Goal: Task Accomplishment & Management: Manage account settings

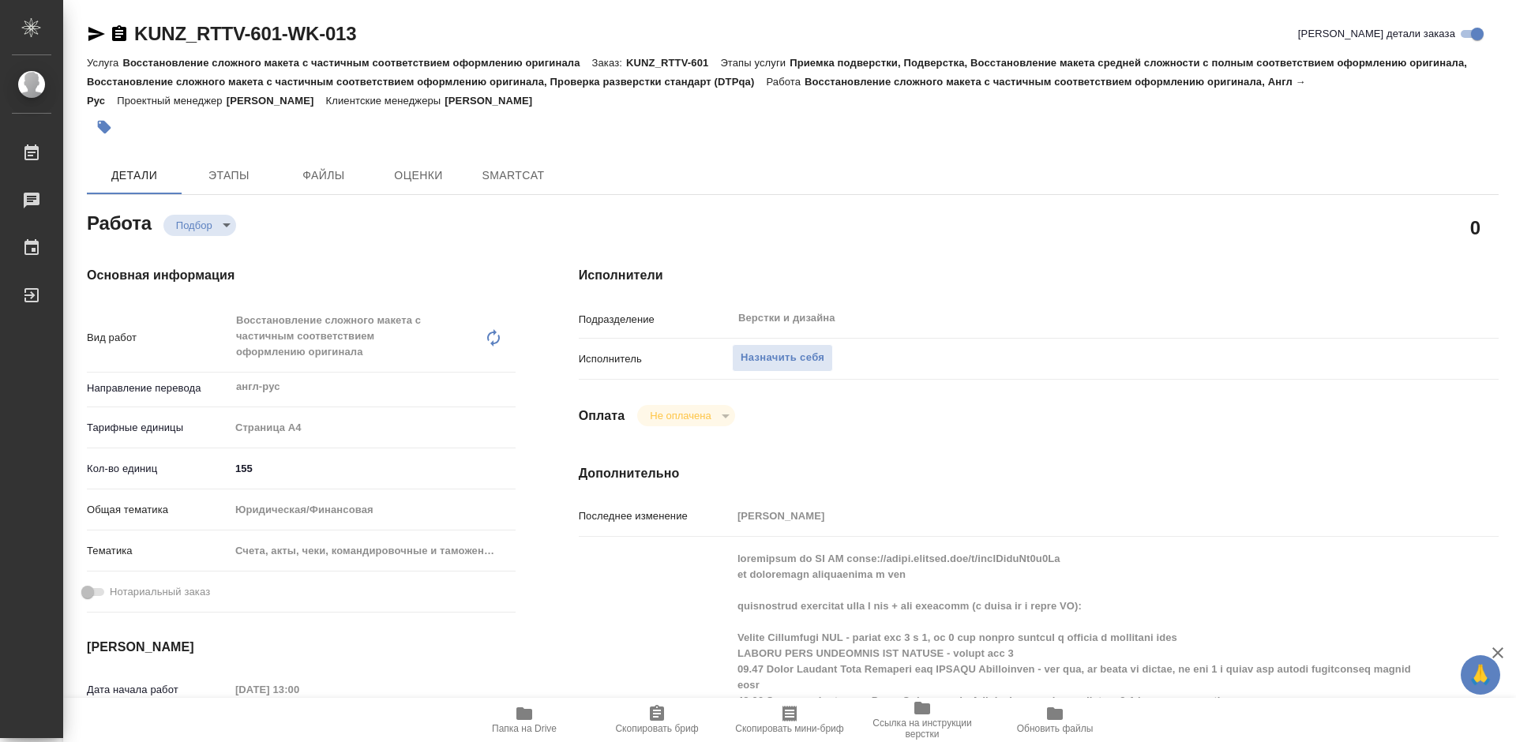
type textarea "x"
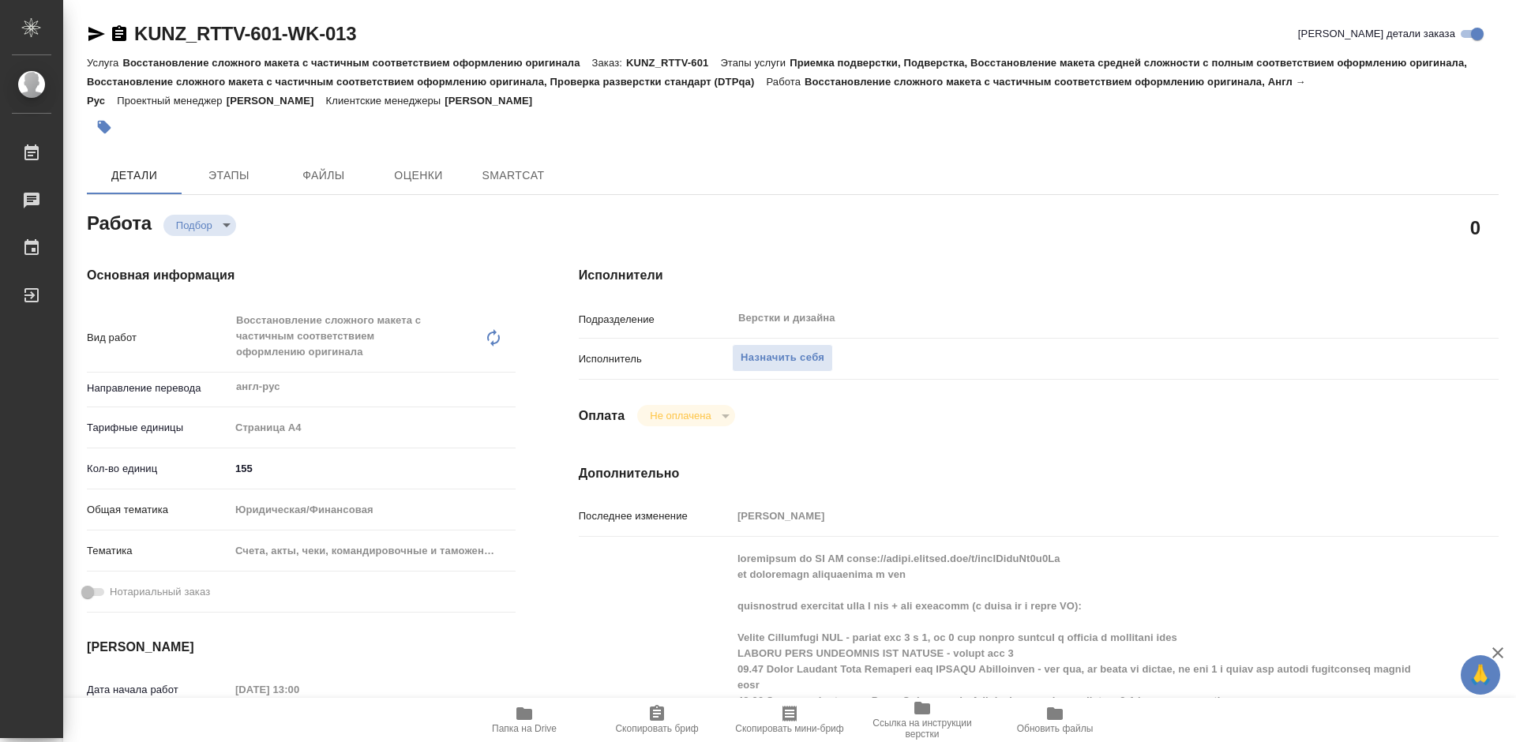
type textarea "x"
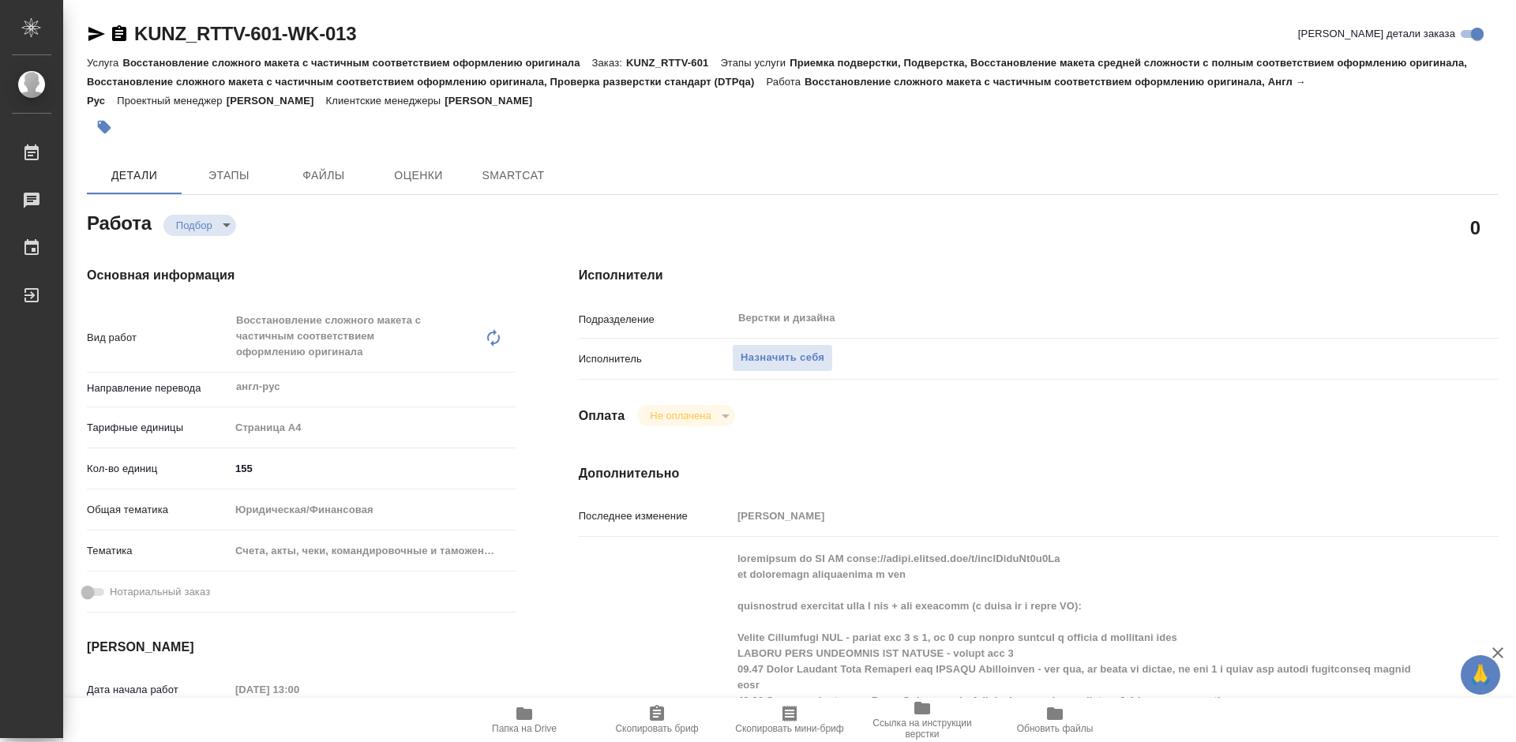
type textarea "x"
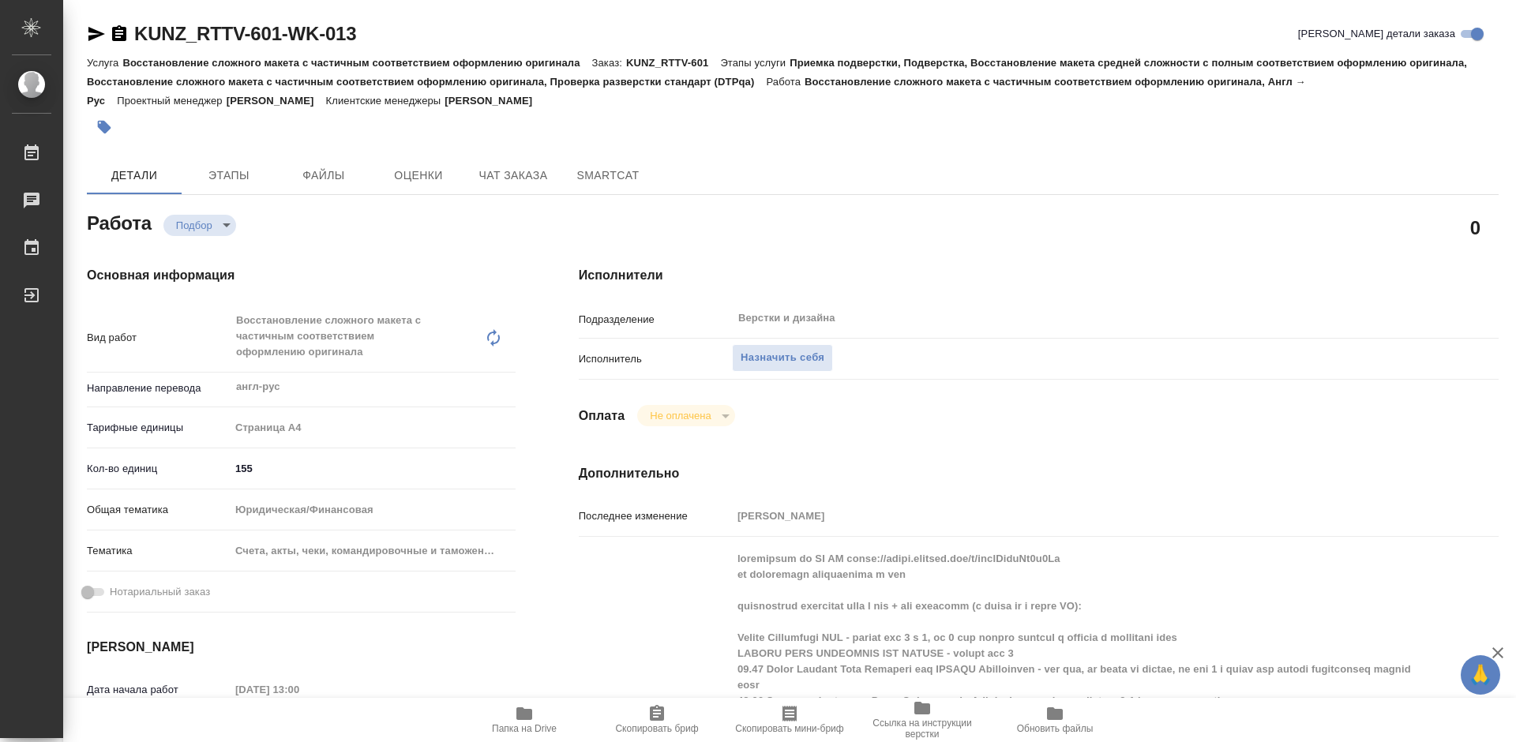
type textarea "x"
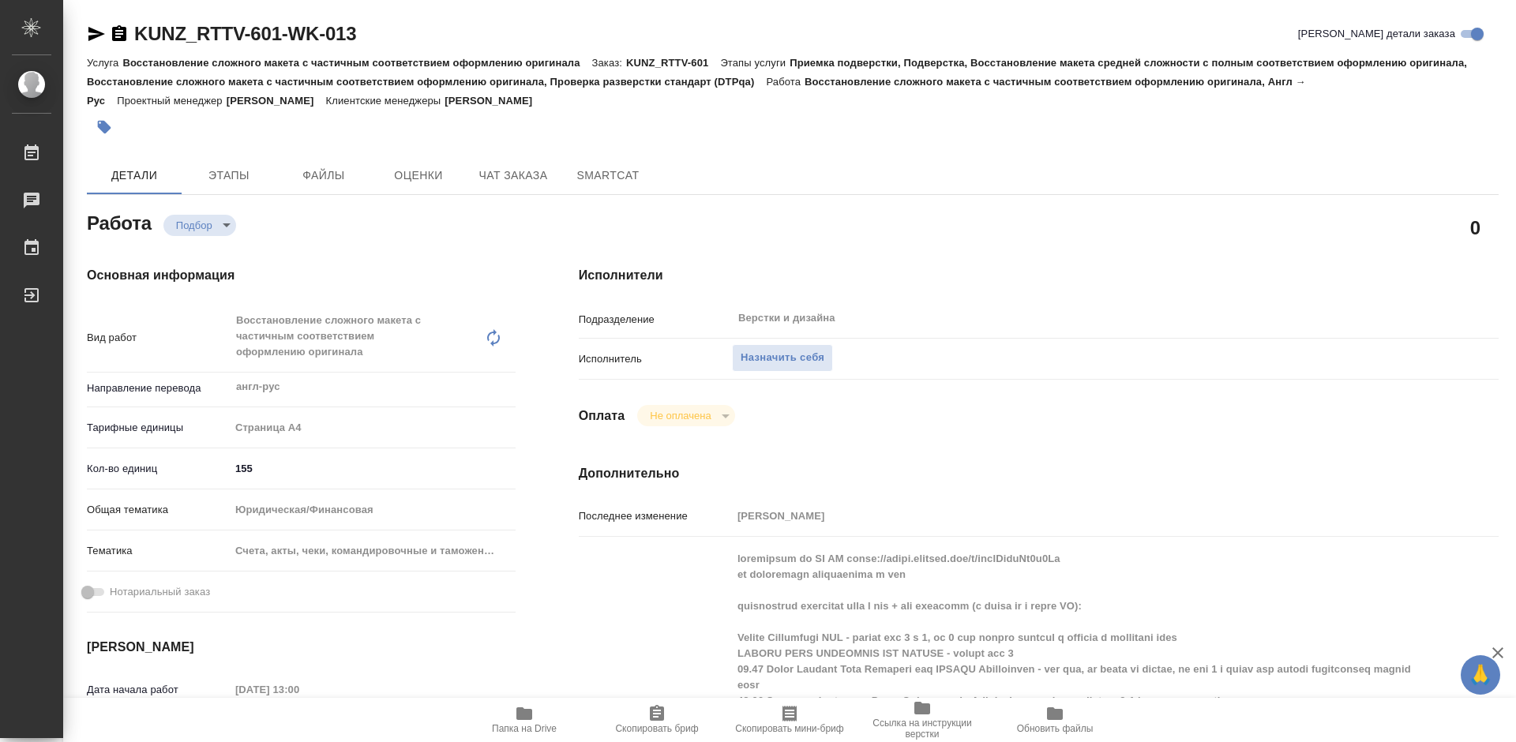
type textarea "x"
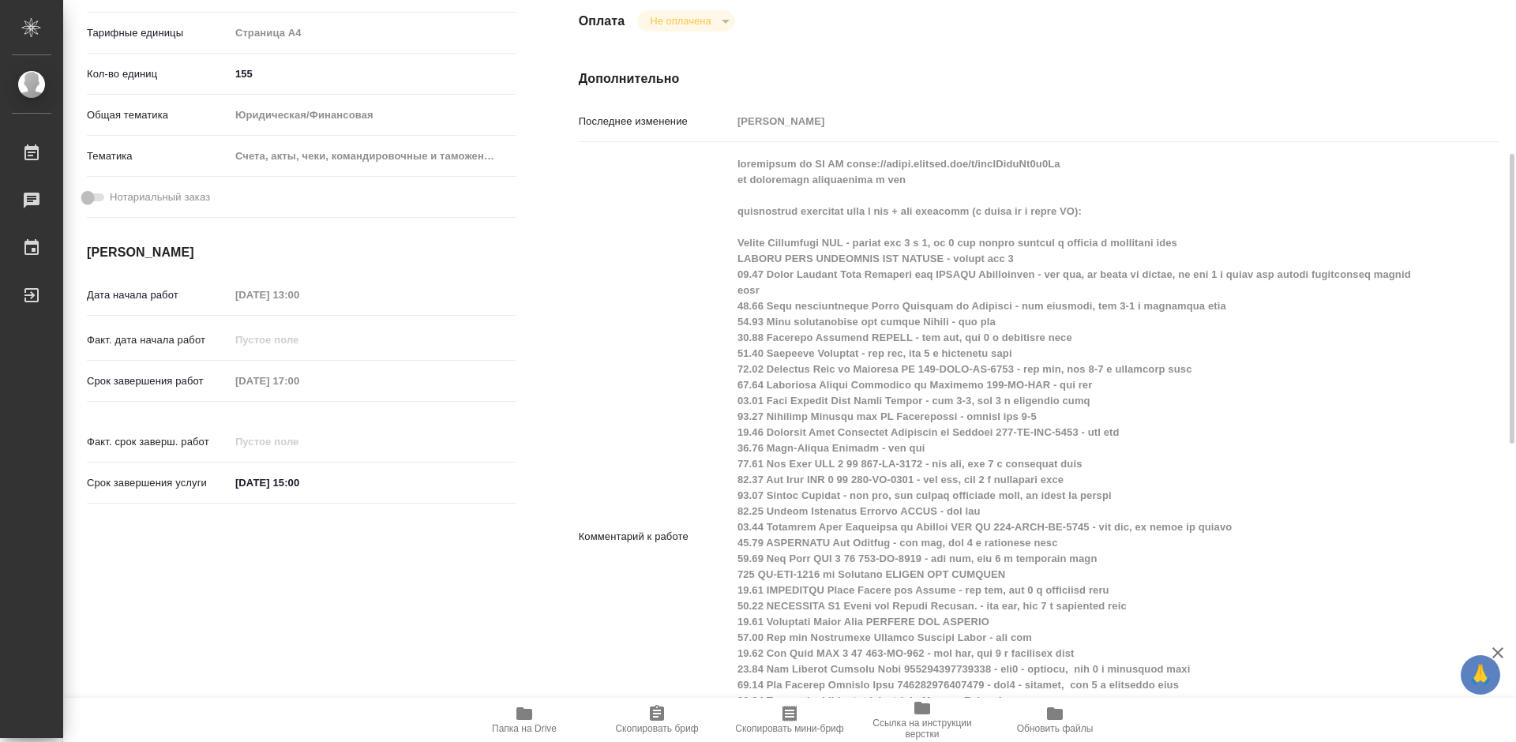
scroll to position [553, 0]
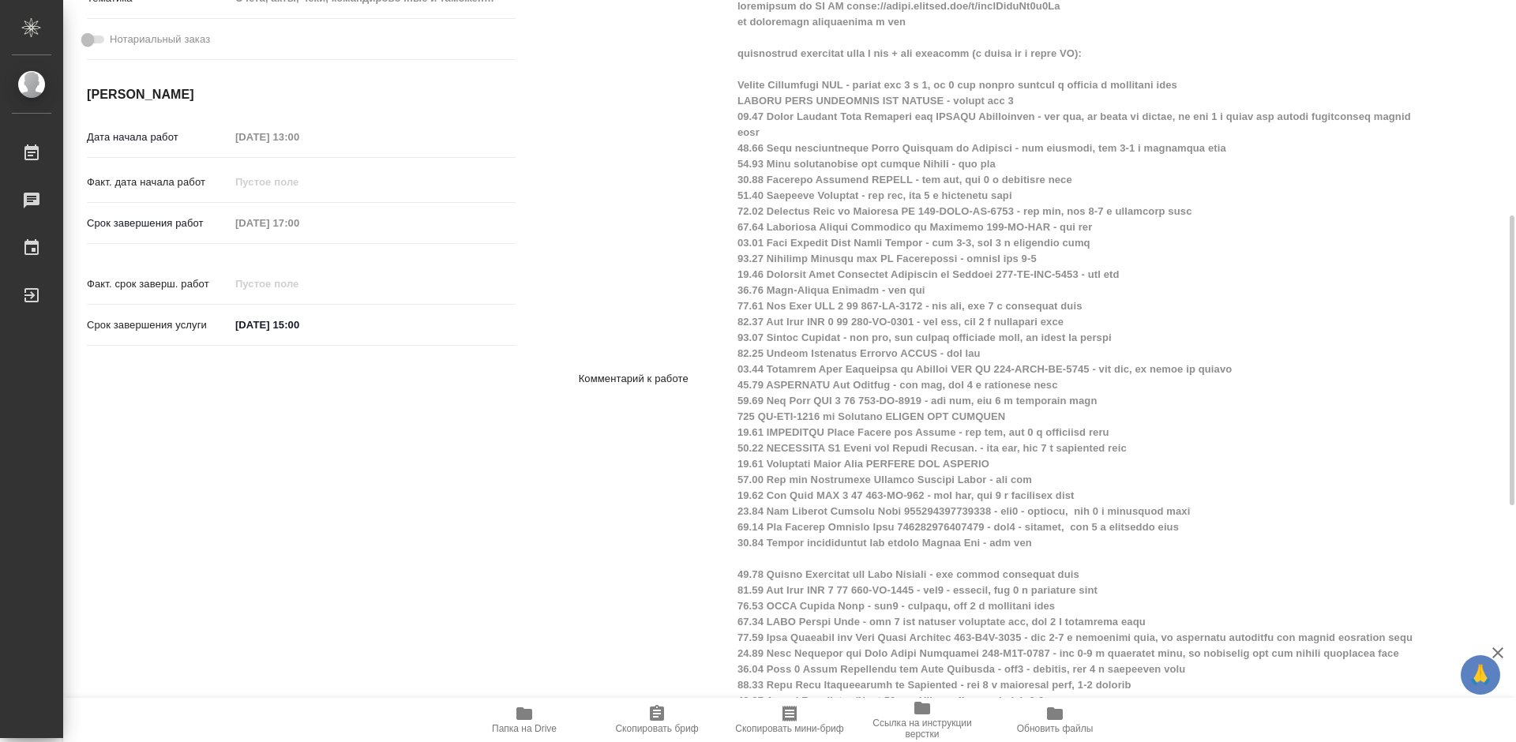
click at [525, 720] on icon "button" at bounding box center [524, 713] width 16 height 13
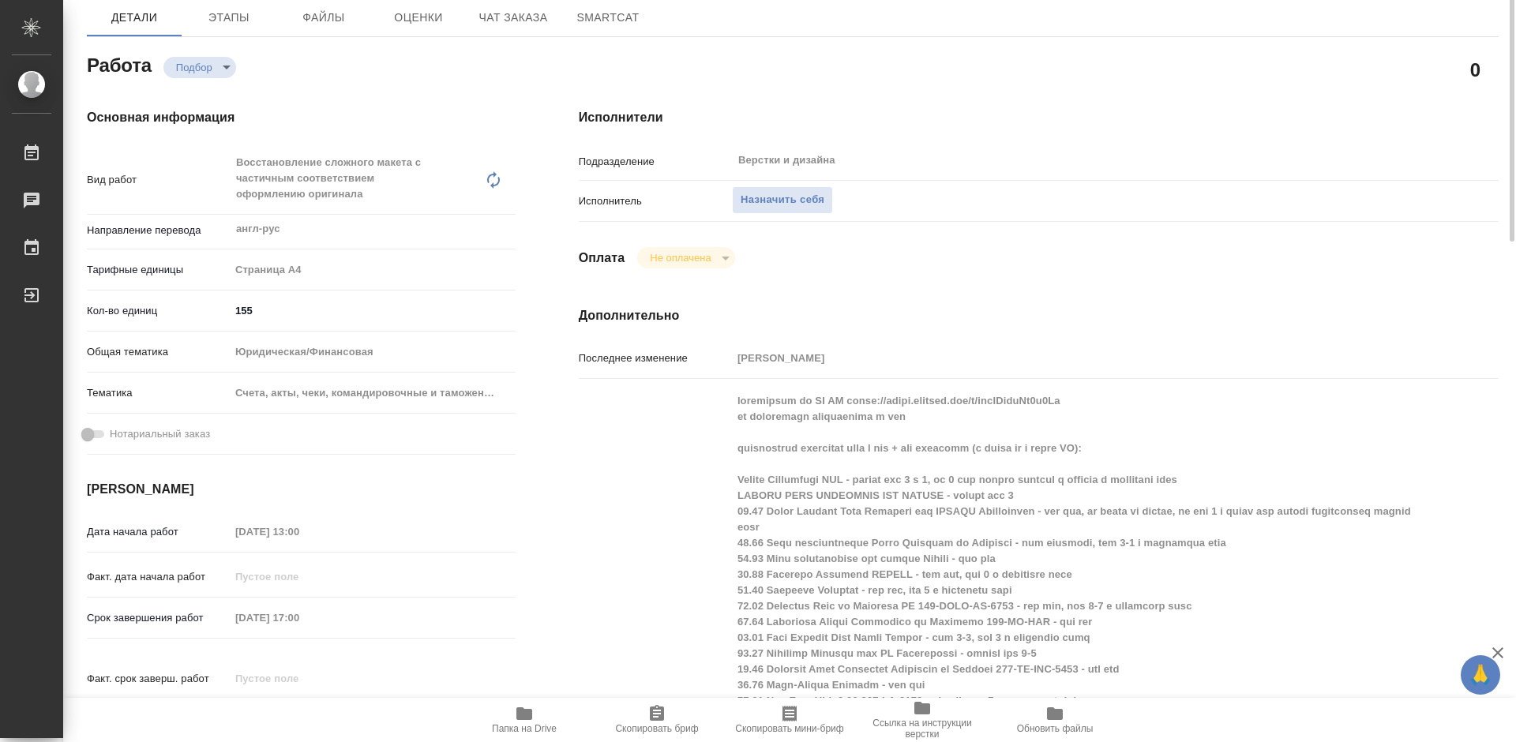
scroll to position [0, 0]
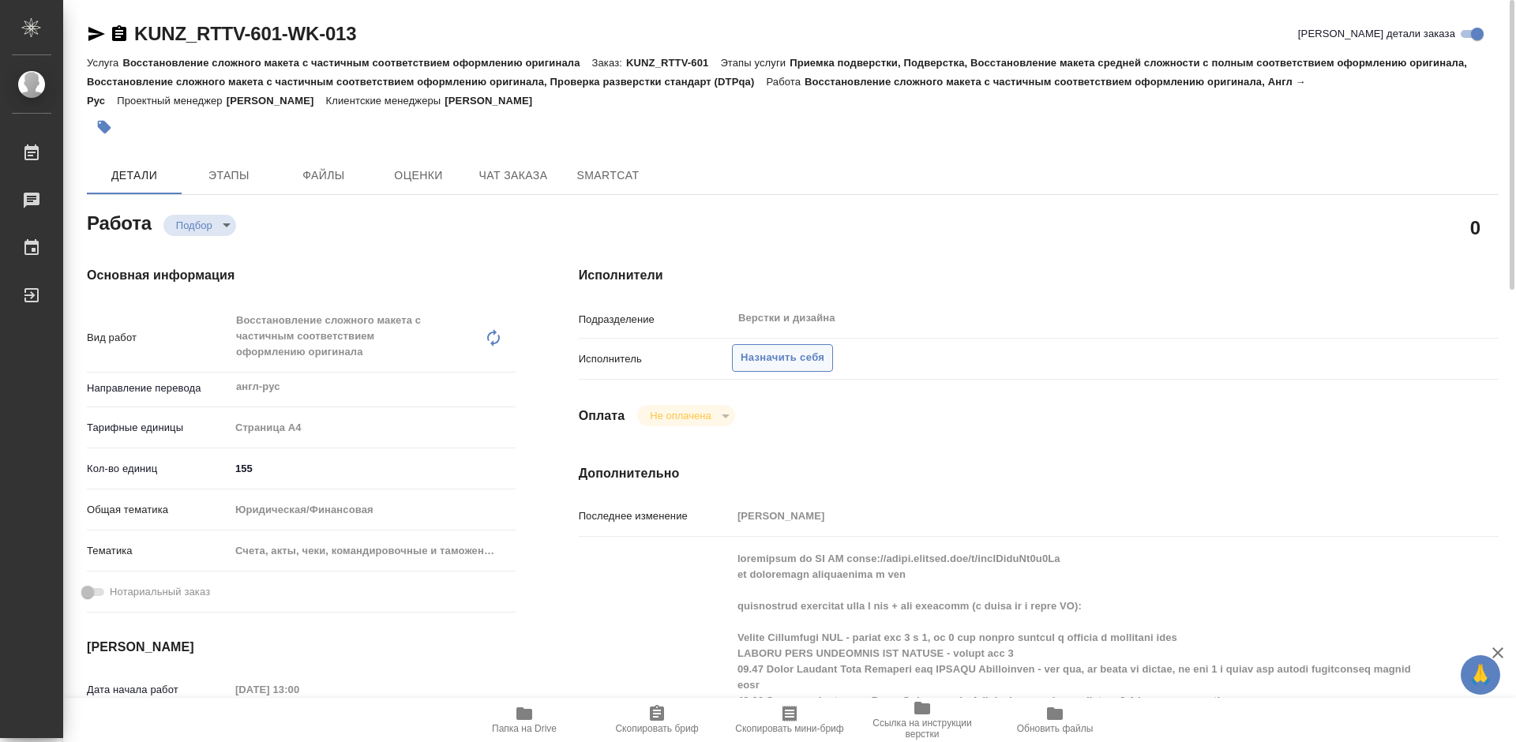
click at [795, 354] on span "Назначить себя" at bounding box center [782, 358] width 84 height 18
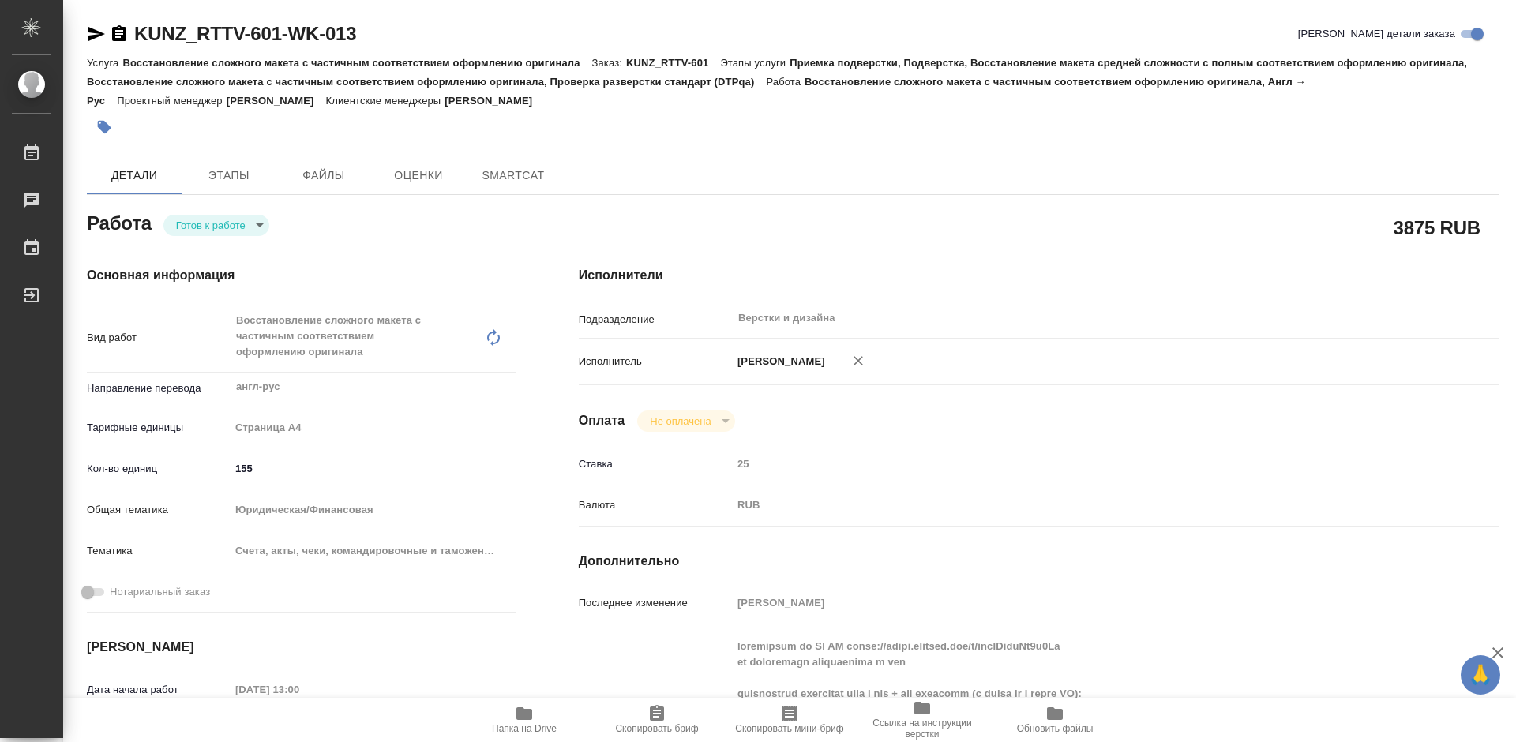
type textarea "x"
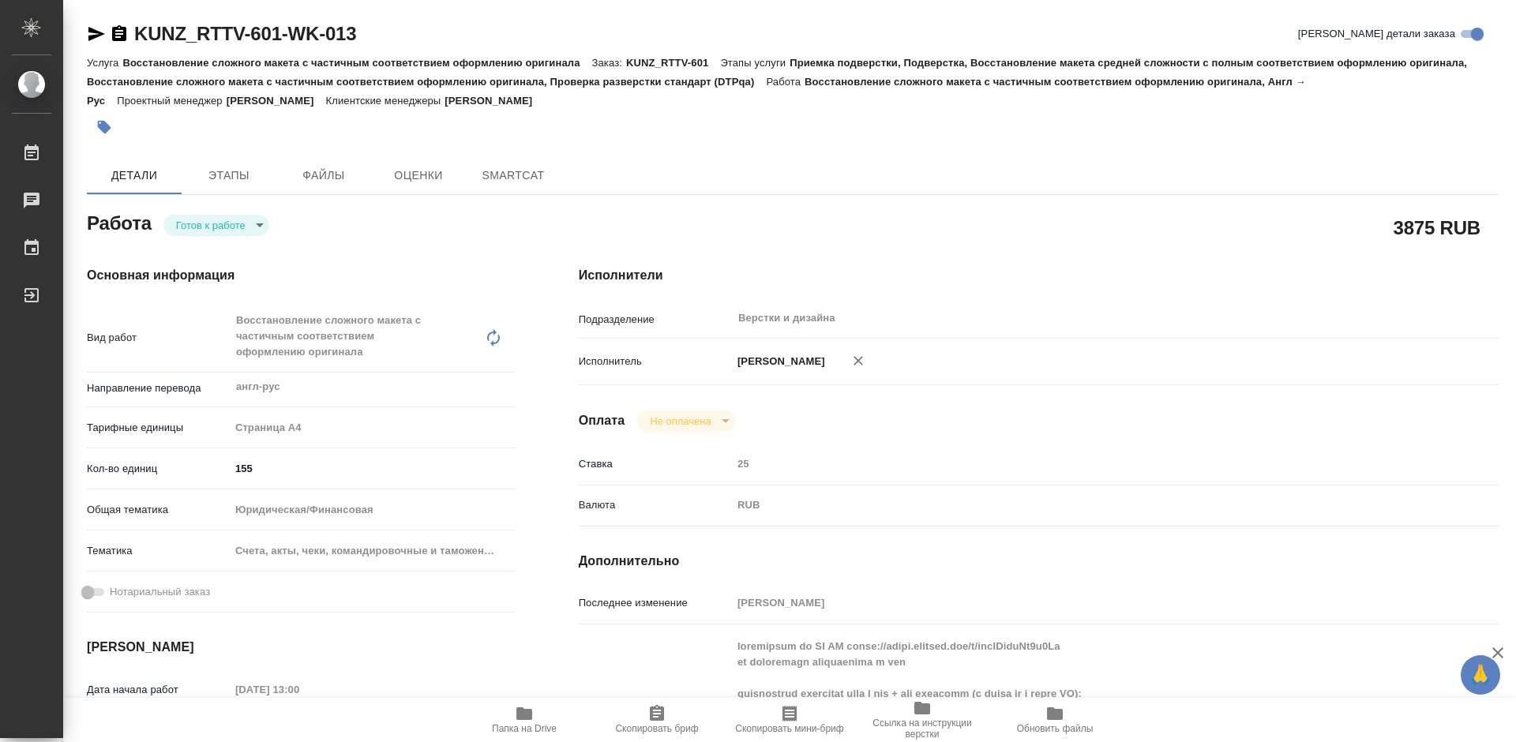
type textarea "x"
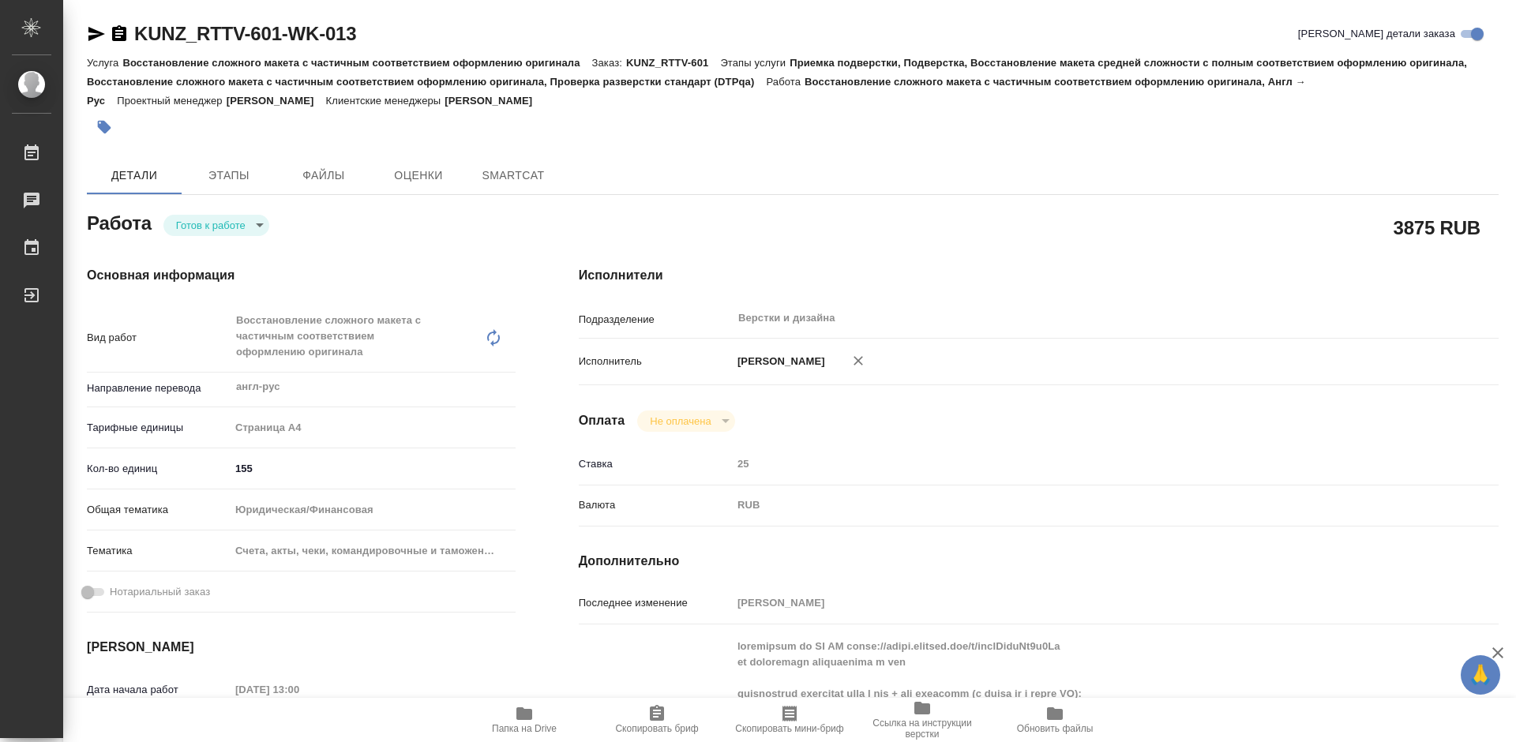
type textarea "x"
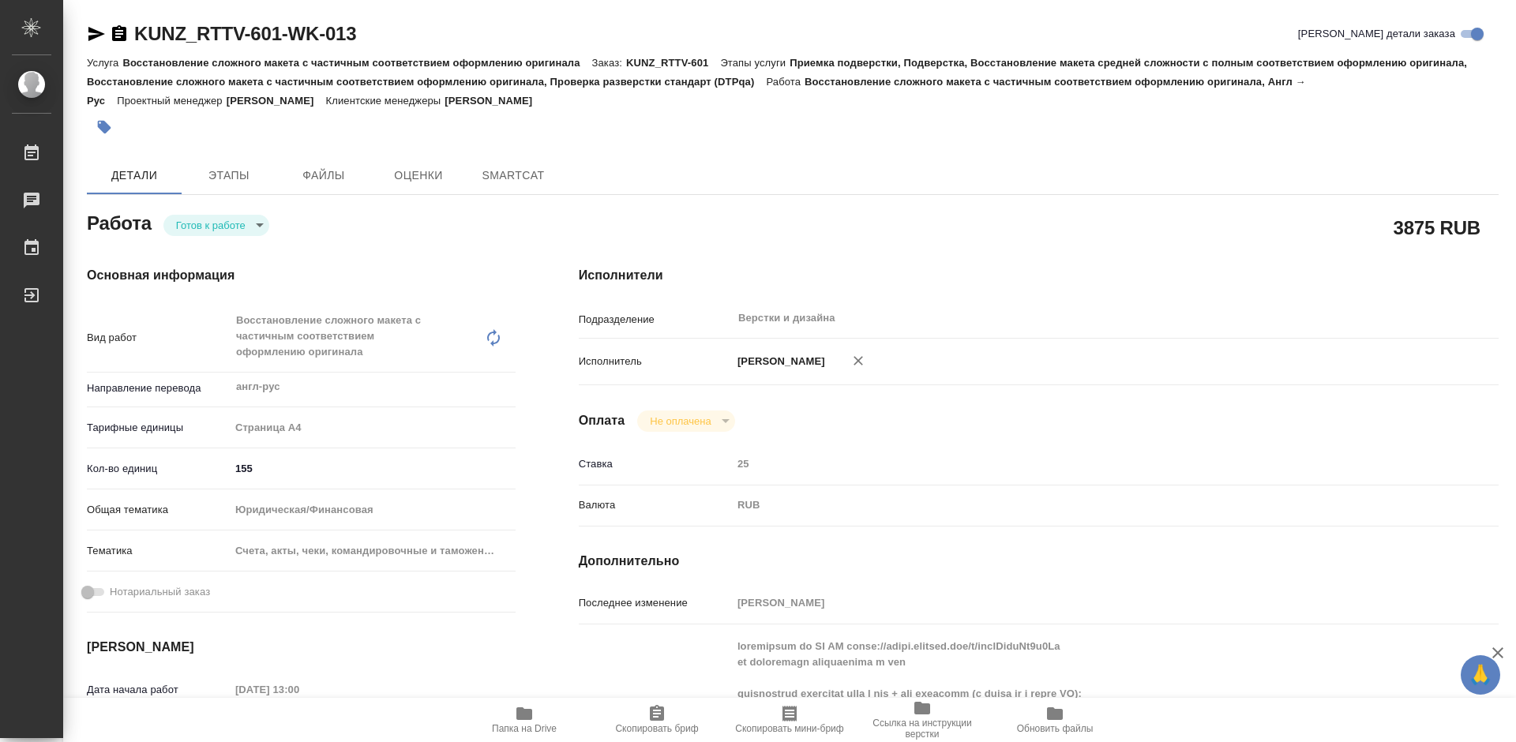
type textarea "x"
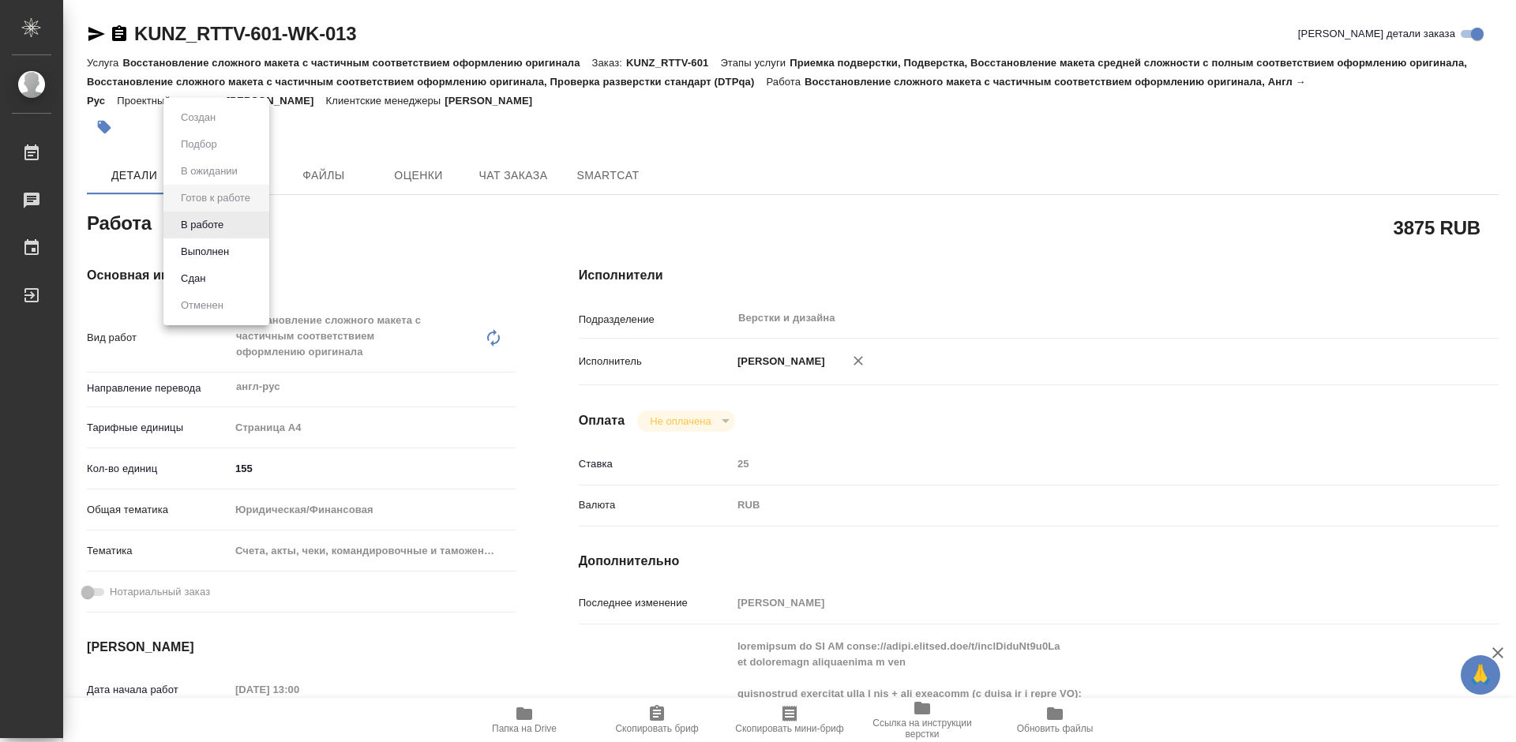
click at [247, 223] on body "🙏 .cls-1 fill:#fff; AWATERA Tretyakova Mariya Работы Чаты График Выйти KUNZ_RTT…" at bounding box center [758, 371] width 1516 height 742
type textarea "x"
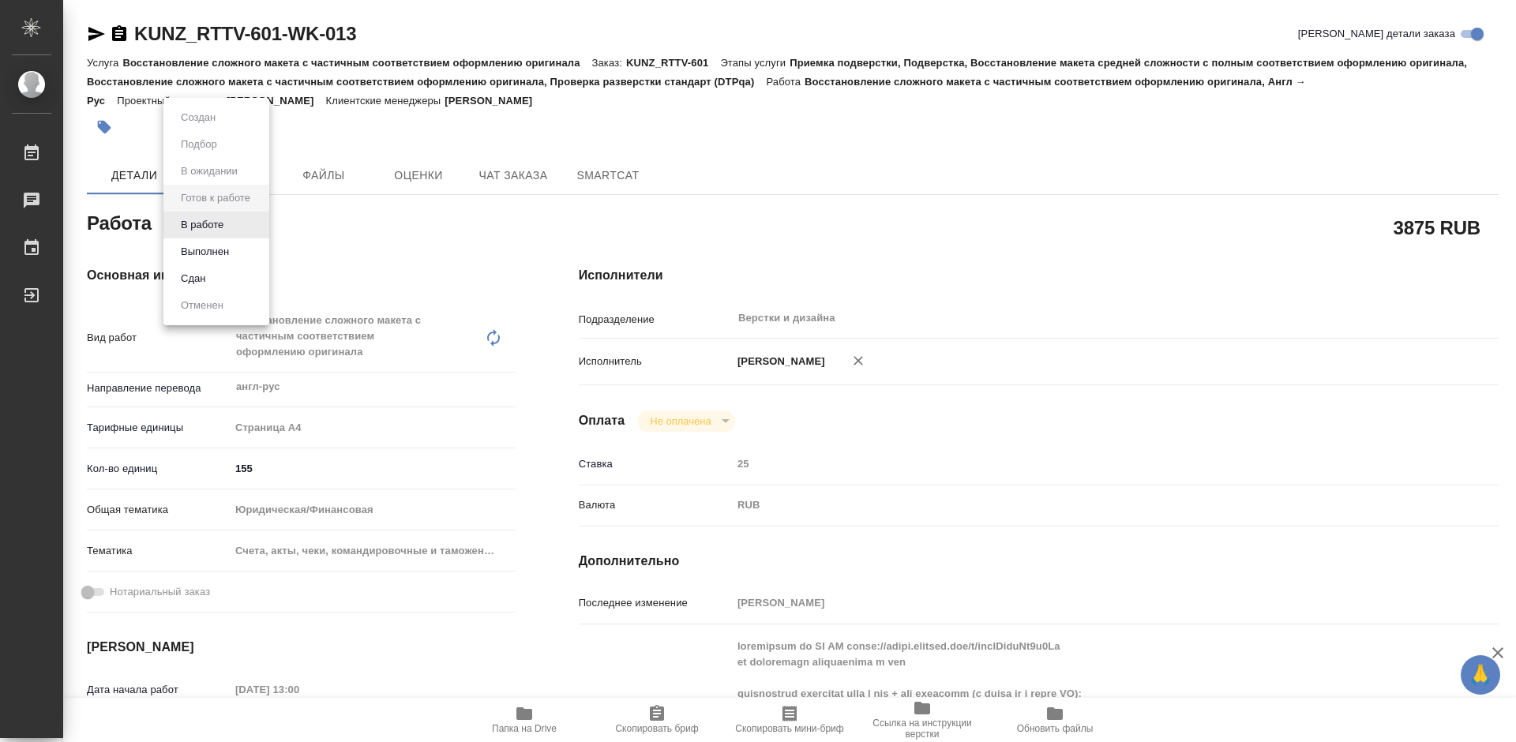
type textarea "x"
click at [225, 223] on button "В работе" at bounding box center [202, 224] width 52 height 17
type textarea "x"
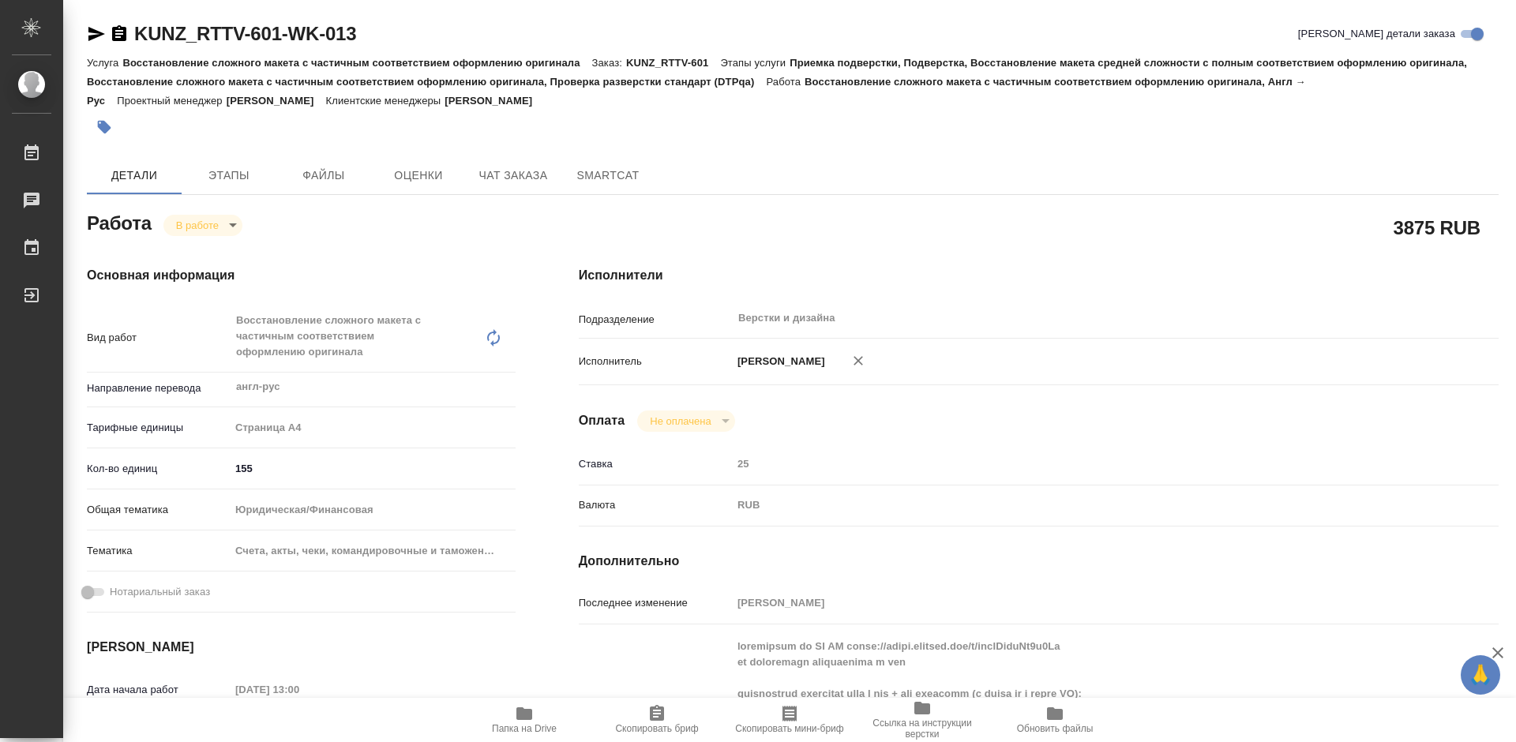
type textarea "x"
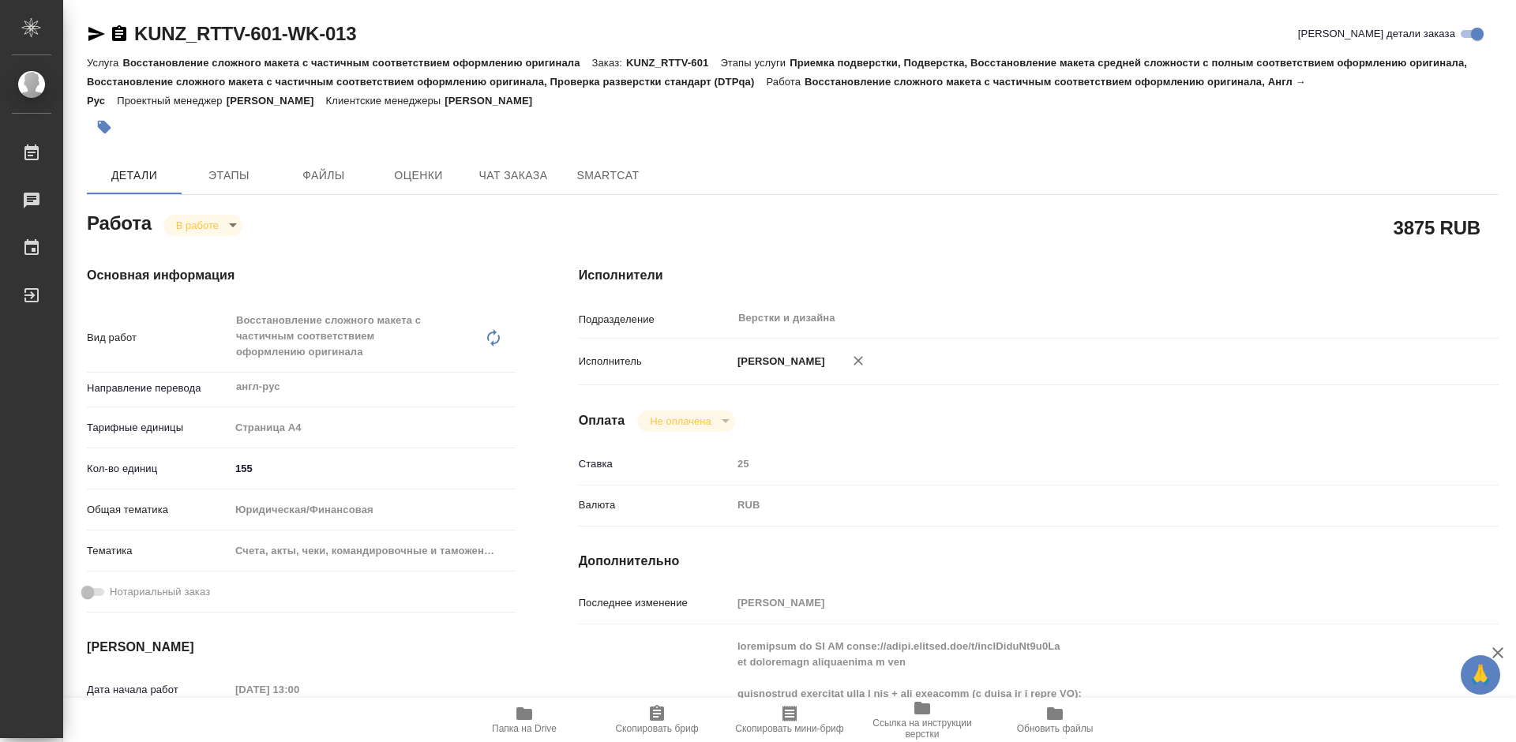
type textarea "x"
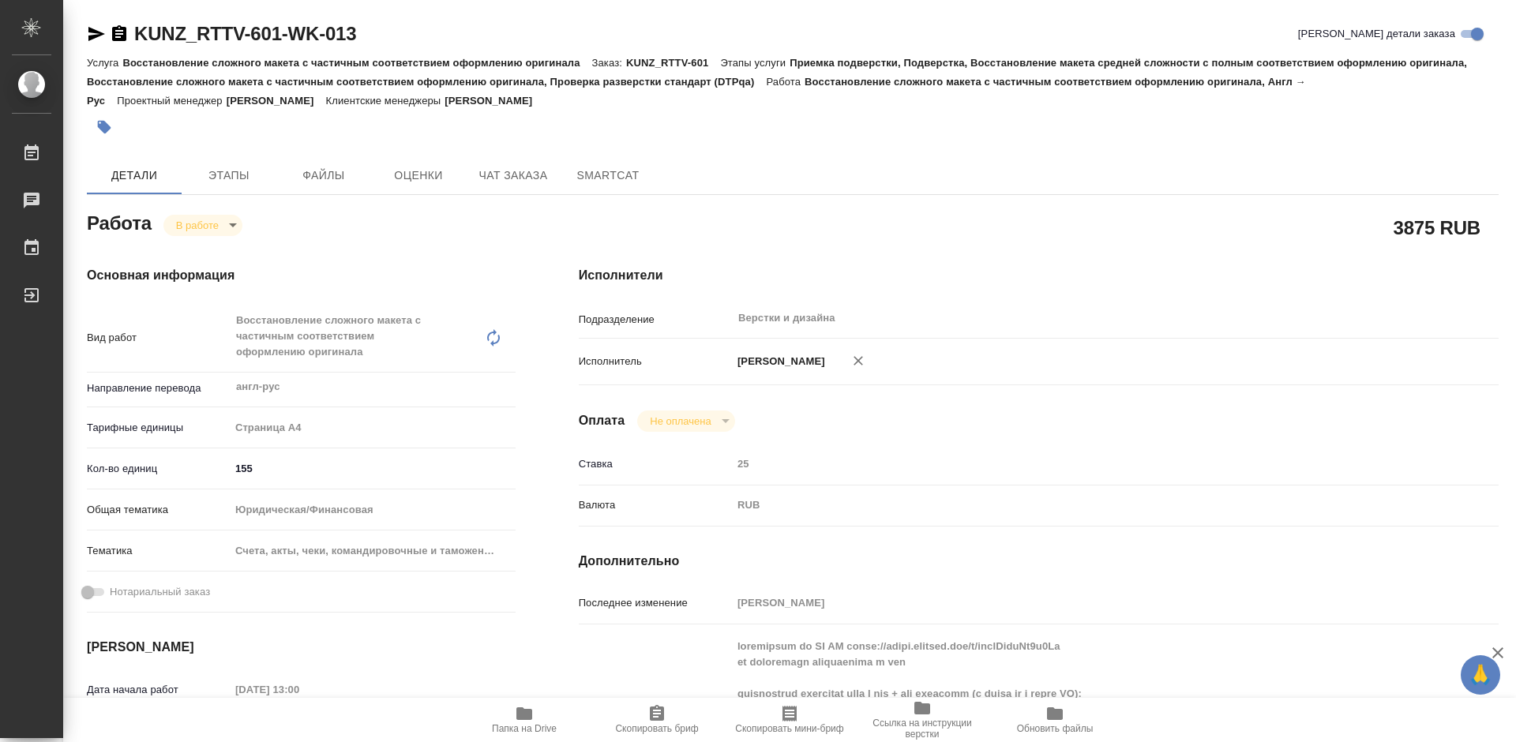
type textarea "x"
drag, startPoint x: 397, startPoint y: 34, endPoint x: 137, endPoint y: 47, distance: 260.8
click at [137, 47] on div "KUNZ_RTTV-601-WK-013 Кратко детали заказа" at bounding box center [792, 37] width 1411 height 32
copy link "KUNZ_RTTV-601-WK-013"
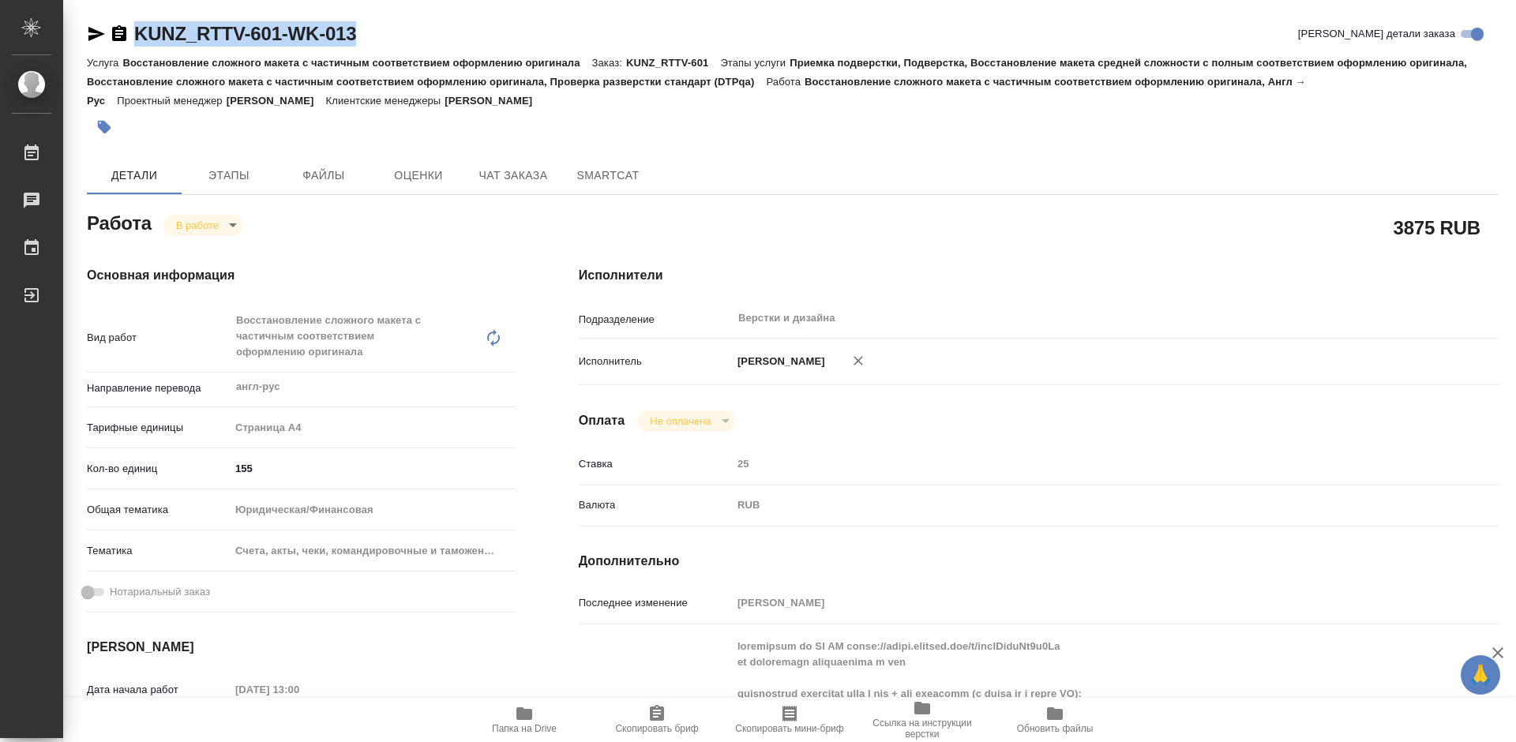
type textarea "x"
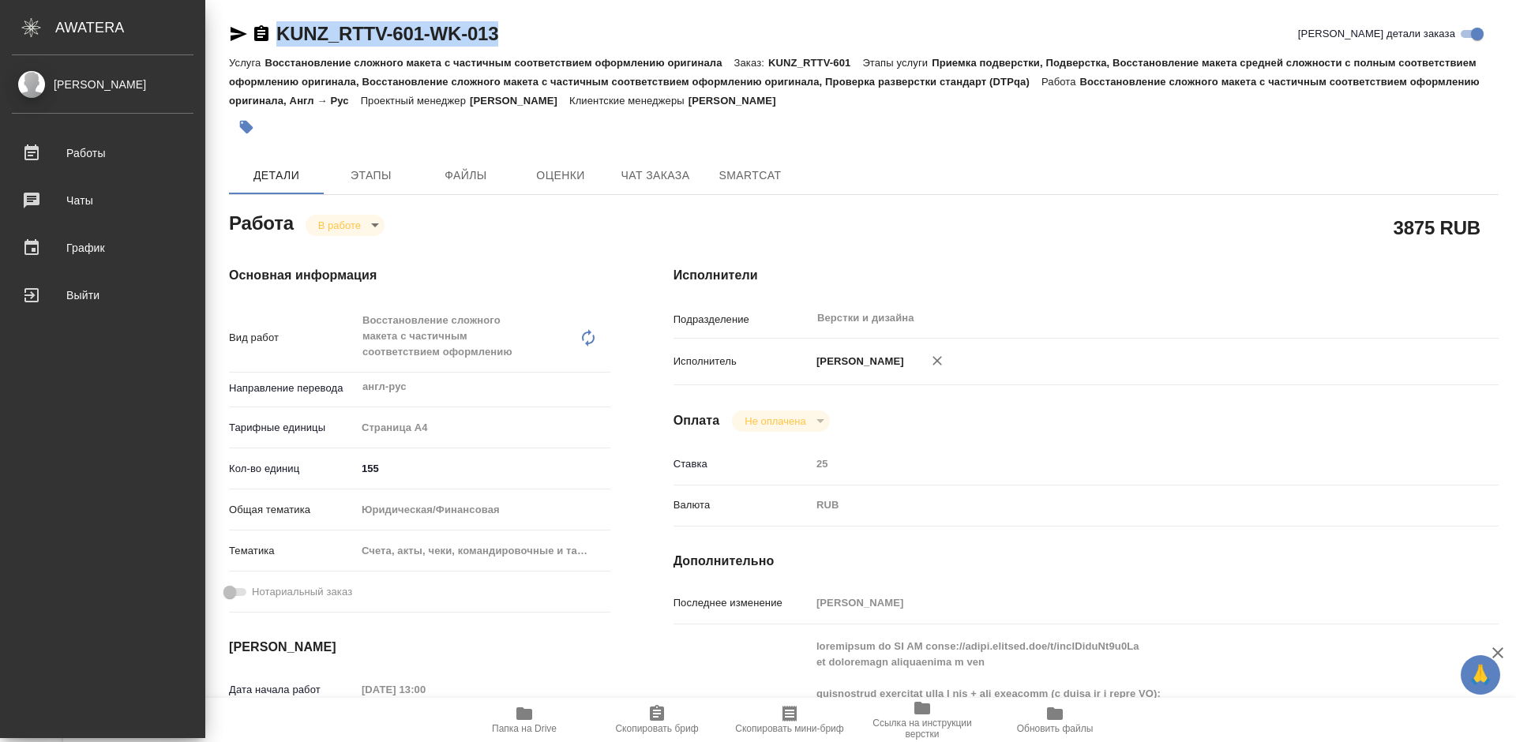
type textarea "x"
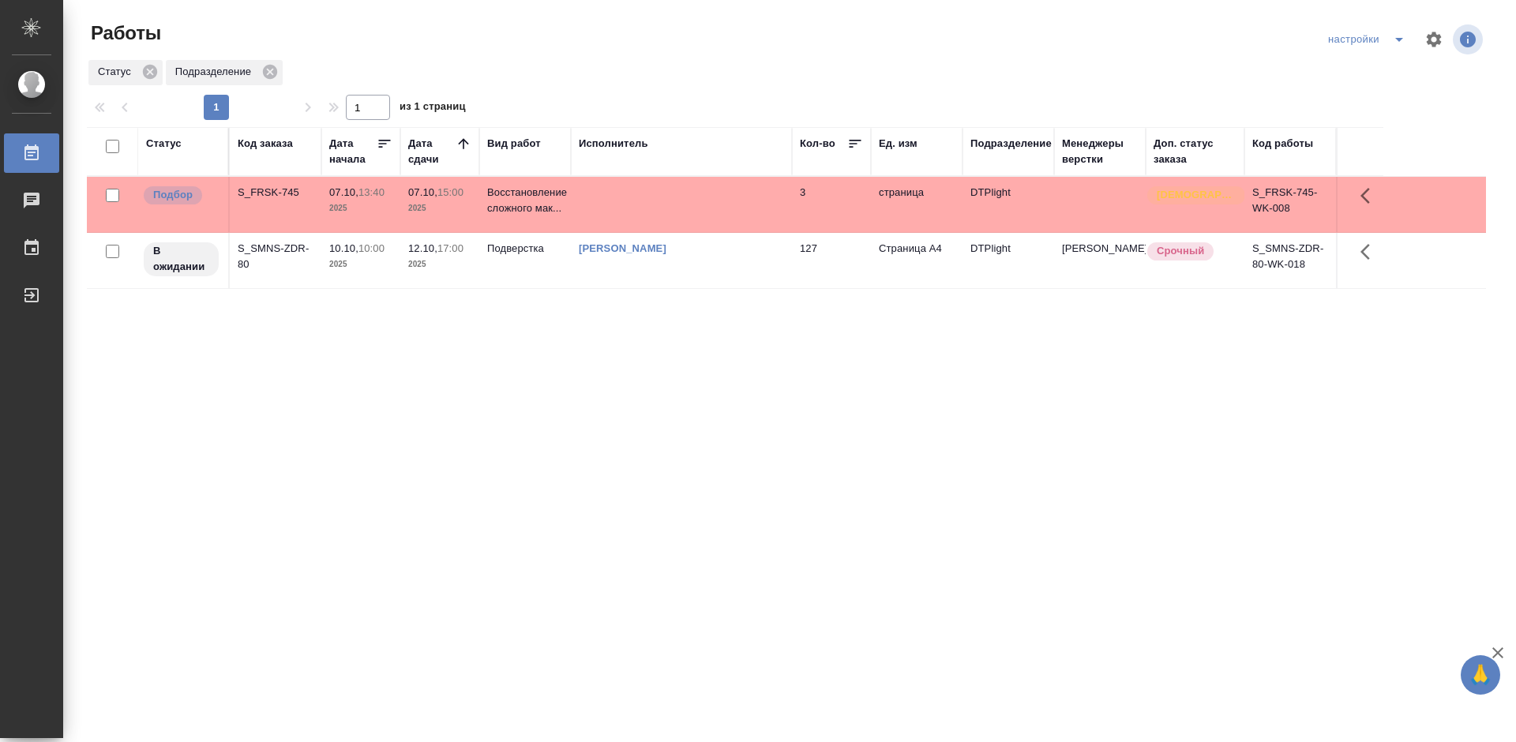
click at [526, 414] on div "Статус Код заказа Дата начала Дата сдачи Вид работ Исполнитель Кол-во Ед. изм П…" at bounding box center [786, 411] width 1399 height 568
click at [384, 404] on div "Статус Код заказа Дата начала Дата сдачи Вид работ Исполнитель Кол-во Ед. изм П…" at bounding box center [786, 411] width 1399 height 568
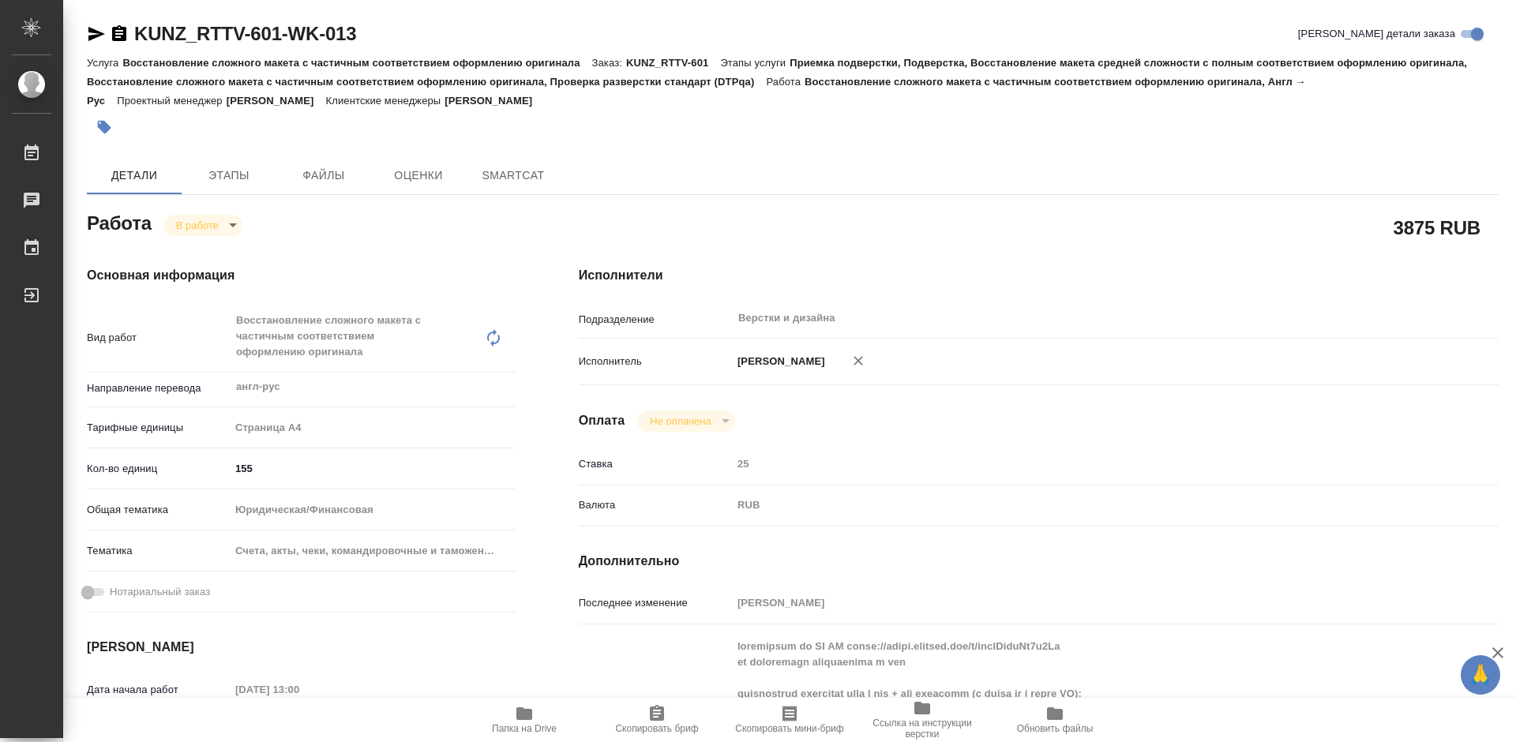
type textarea "x"
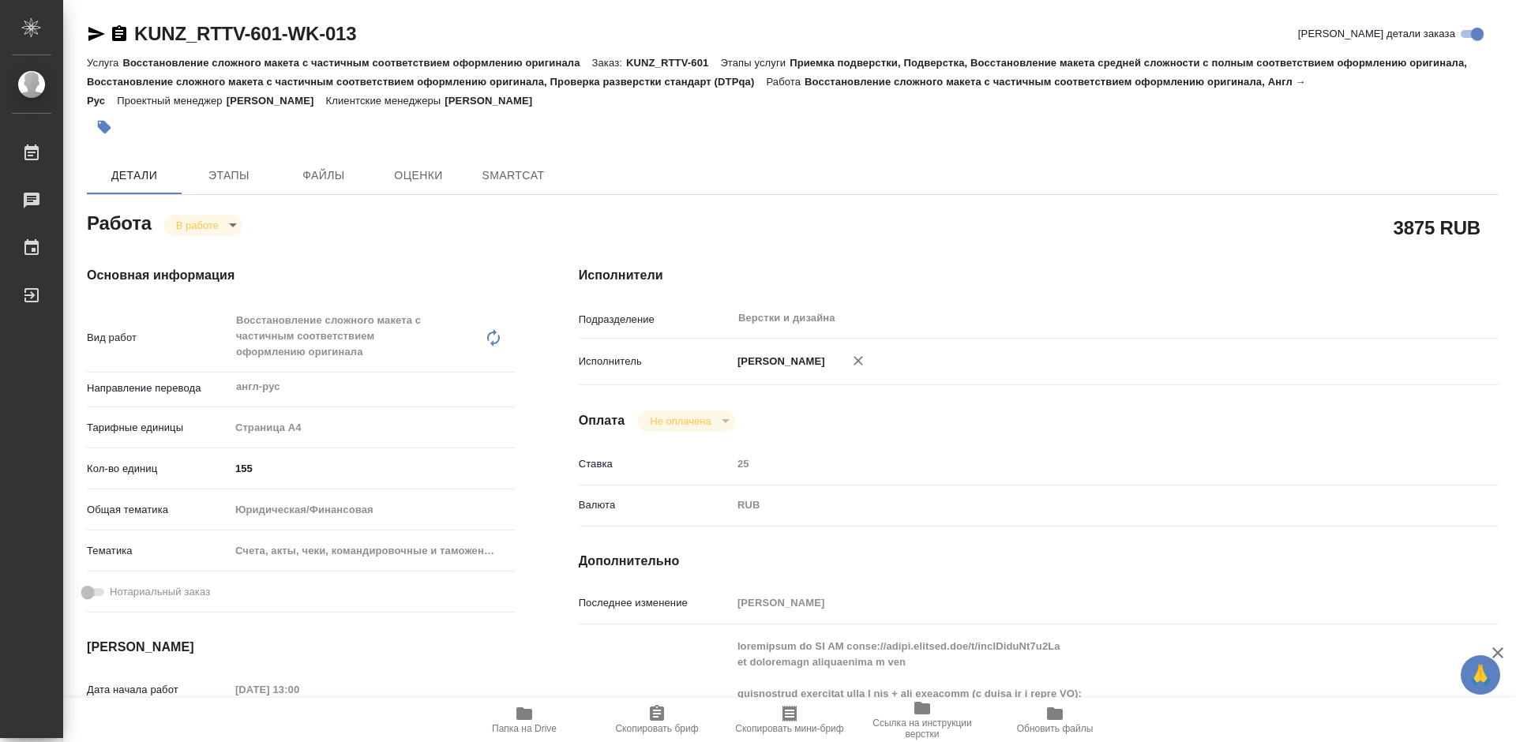
type textarea "x"
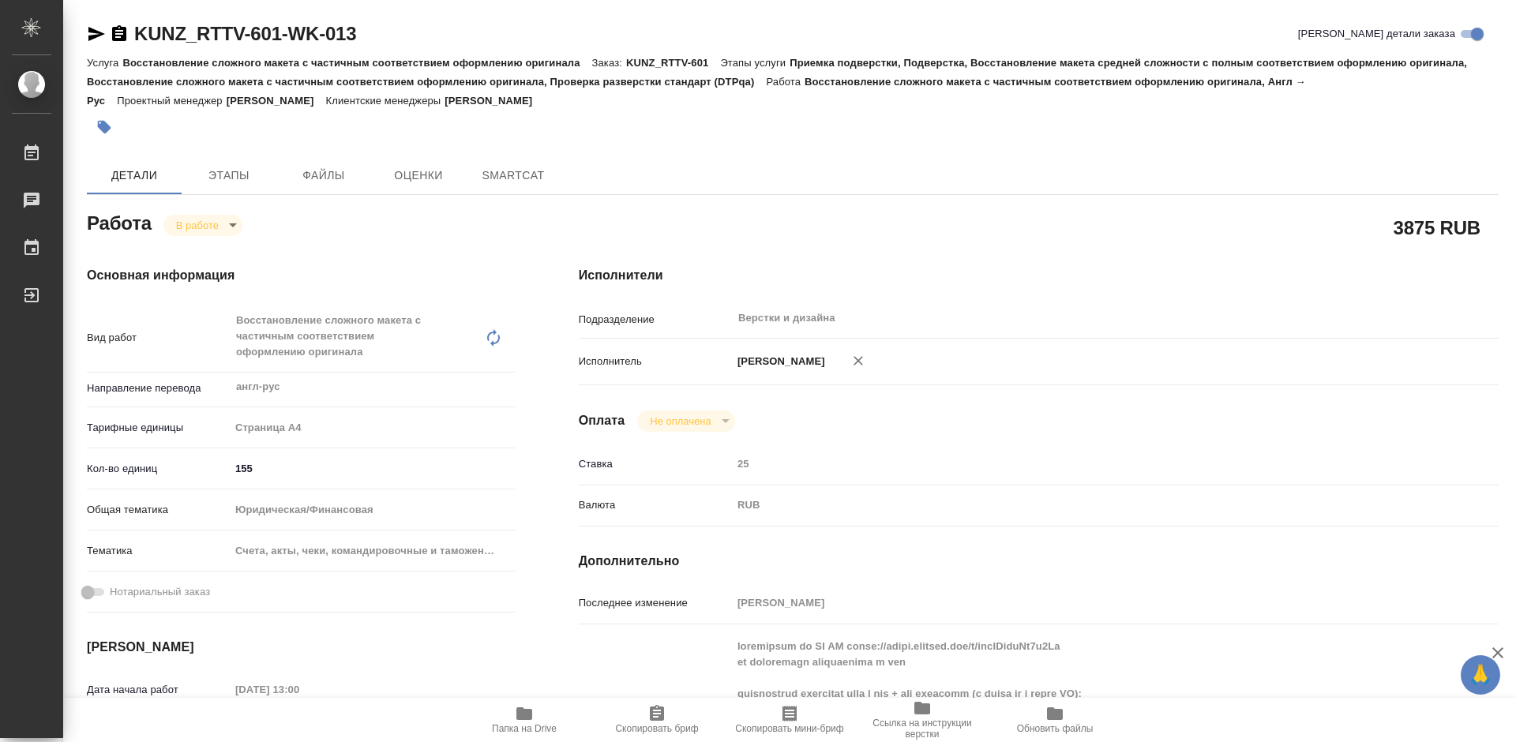
type textarea "x"
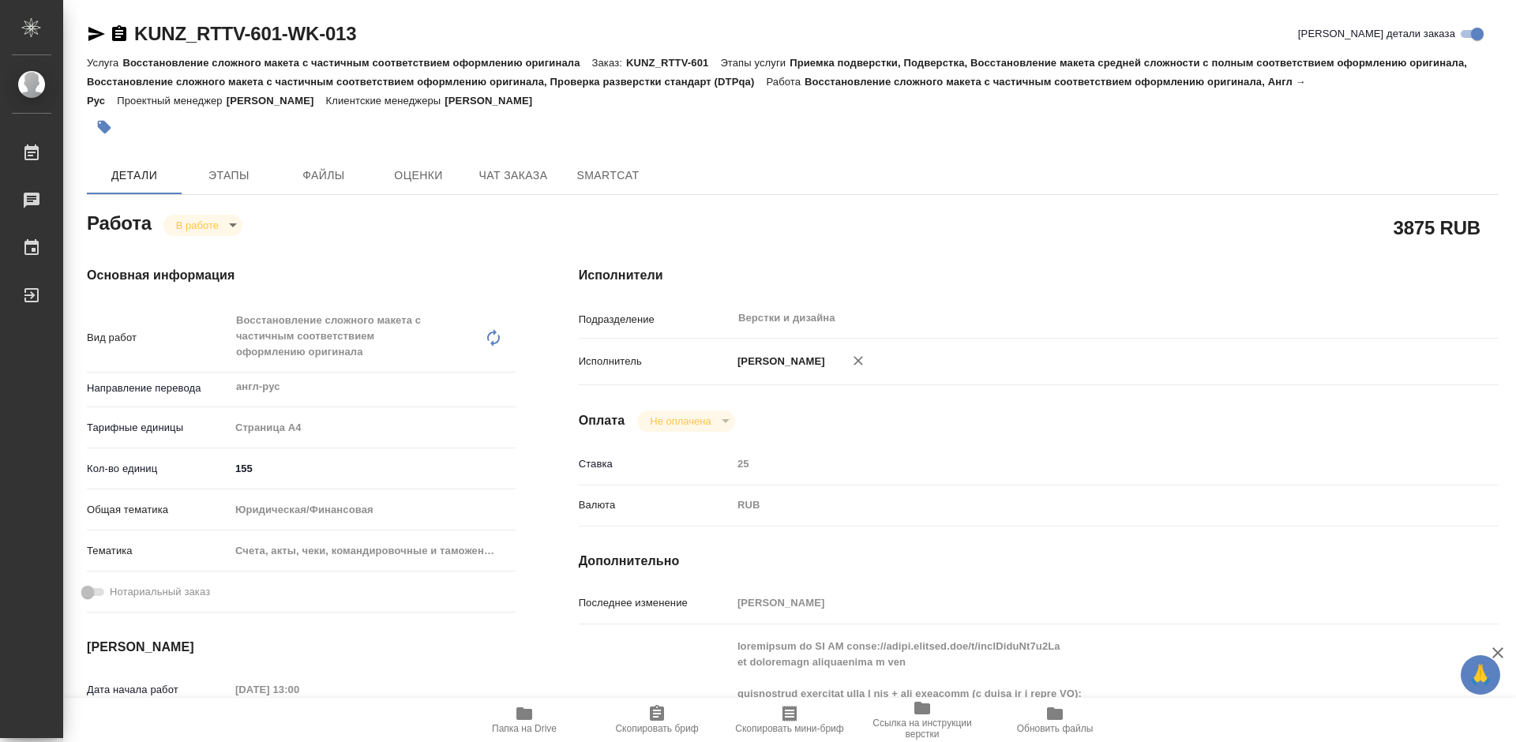
type textarea "x"
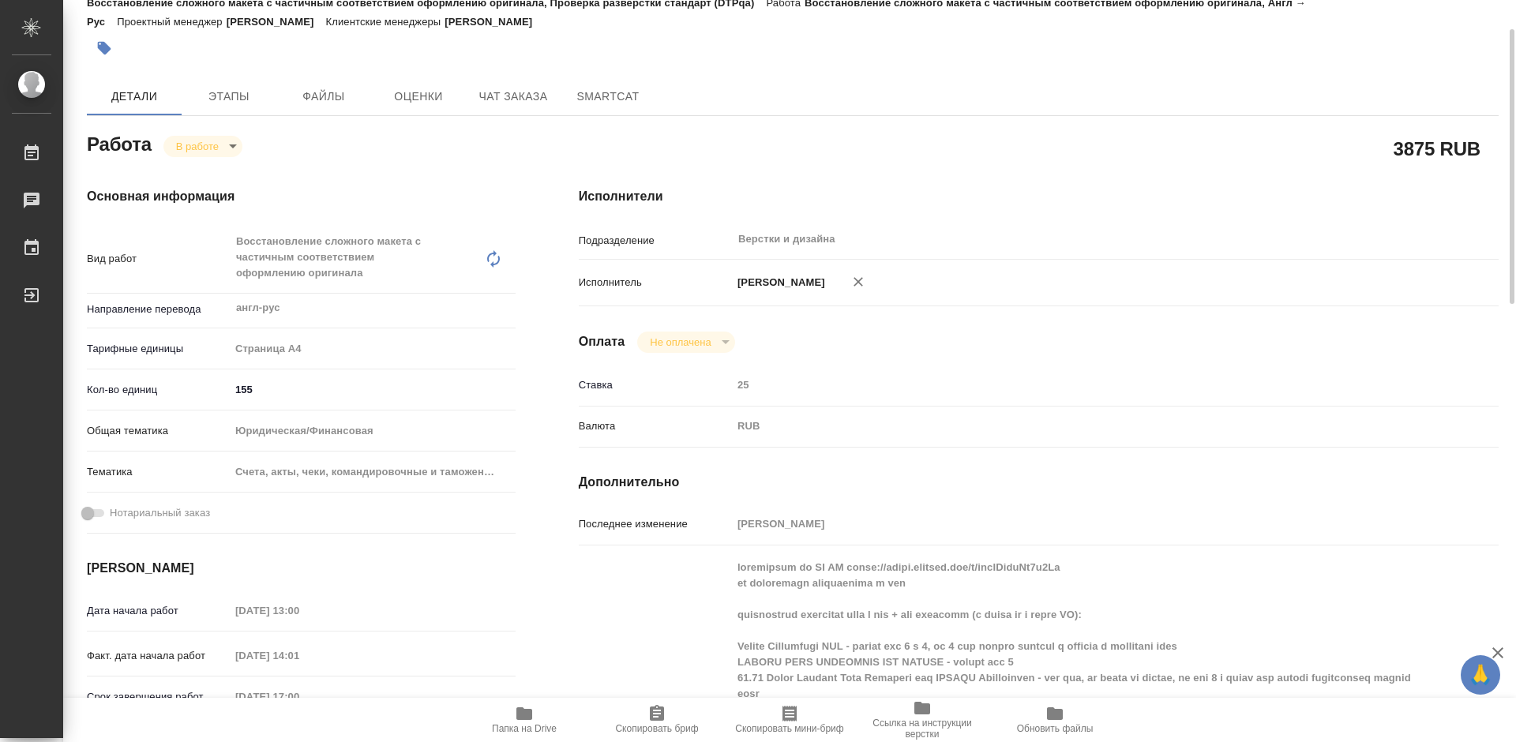
type textarea "x"
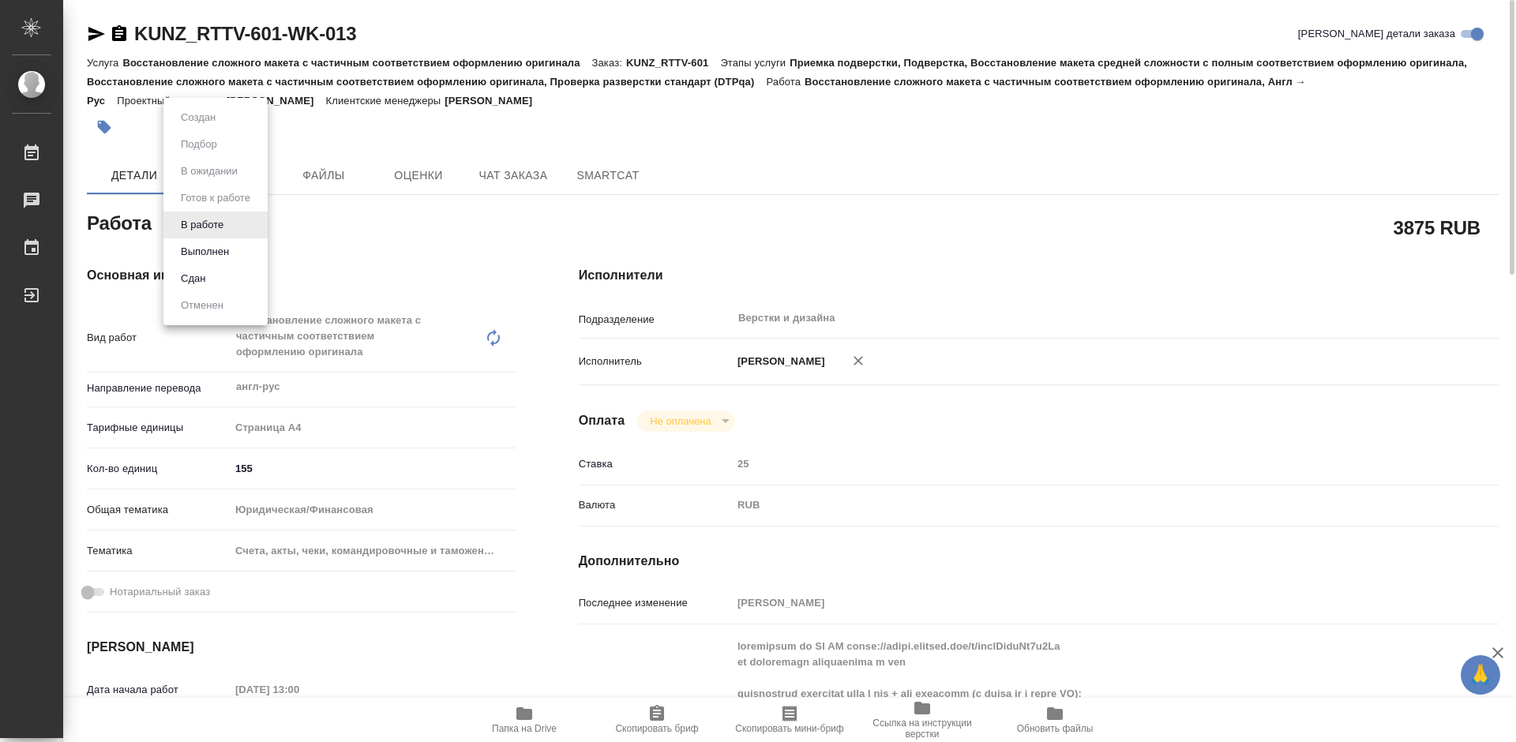
click at [223, 229] on body "🙏 .cls-1 fill:#fff; AWATERA Tretyakova Mariya Работы 0 Чаты График Выйти KUNZ_R…" at bounding box center [758, 371] width 1516 height 742
click at [223, 229] on button "В работе" at bounding box center [202, 224] width 52 height 17
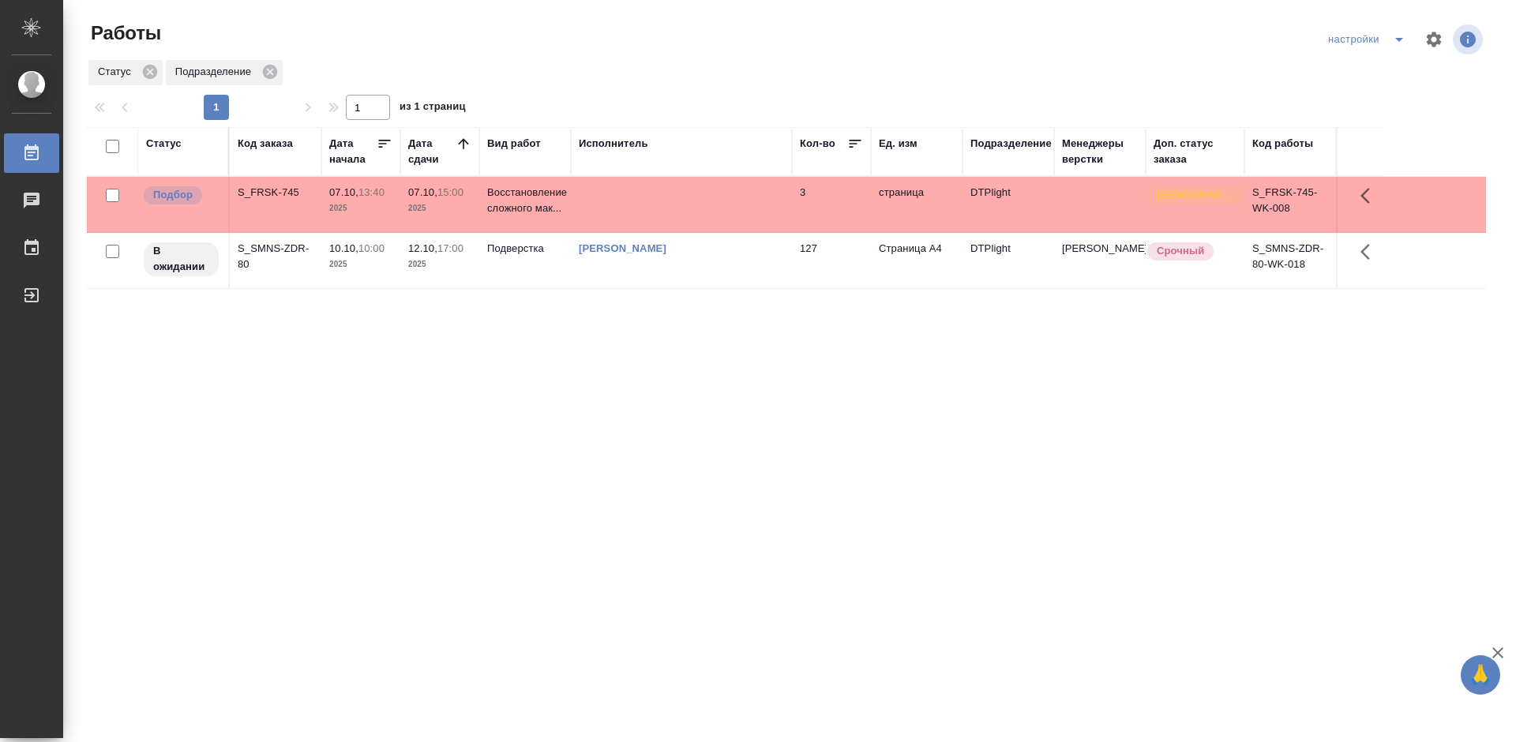
click at [653, 335] on div "Статус Код заказа Дата начала Дата сдачи Вид работ Исполнитель Кол-во Ед. изм П…" at bounding box center [786, 411] width 1399 height 568
click at [610, 405] on div "Статус Код заказа Дата начала Дата сдачи Вид работ Исполнитель Кол-во Ед. изм П…" at bounding box center [786, 411] width 1399 height 568
click at [285, 189] on div "S_FRSK-745" at bounding box center [276, 193] width 76 height 16
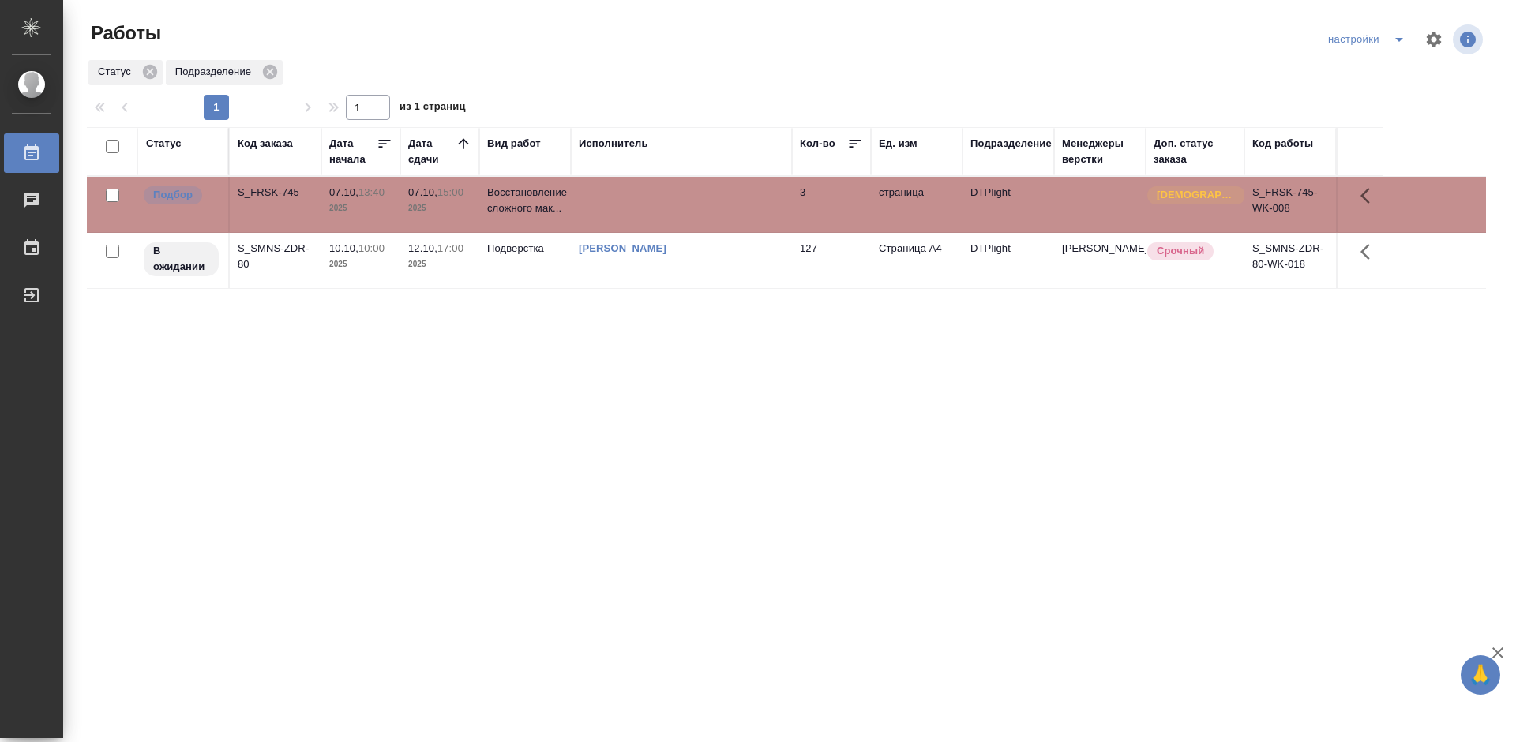
click at [1058, 416] on div "Статус Код заказа Дата начала Дата сдачи Вид работ Исполнитель Кол-во Ед. изм П…" at bounding box center [786, 411] width 1399 height 568
click at [661, 247] on link "Третьякова Мария Сергеевна" at bounding box center [623, 248] width 88 height 12
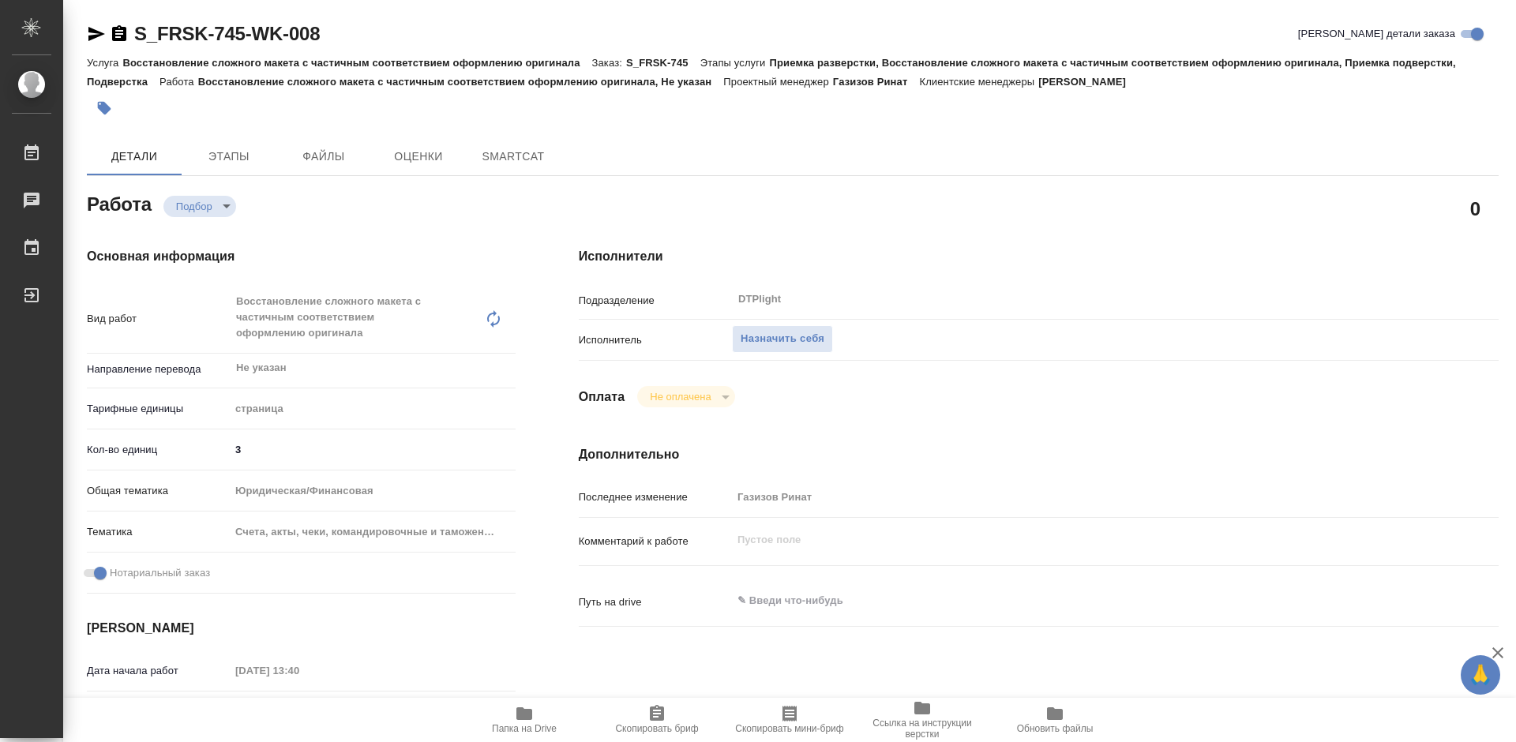
type textarea "x"
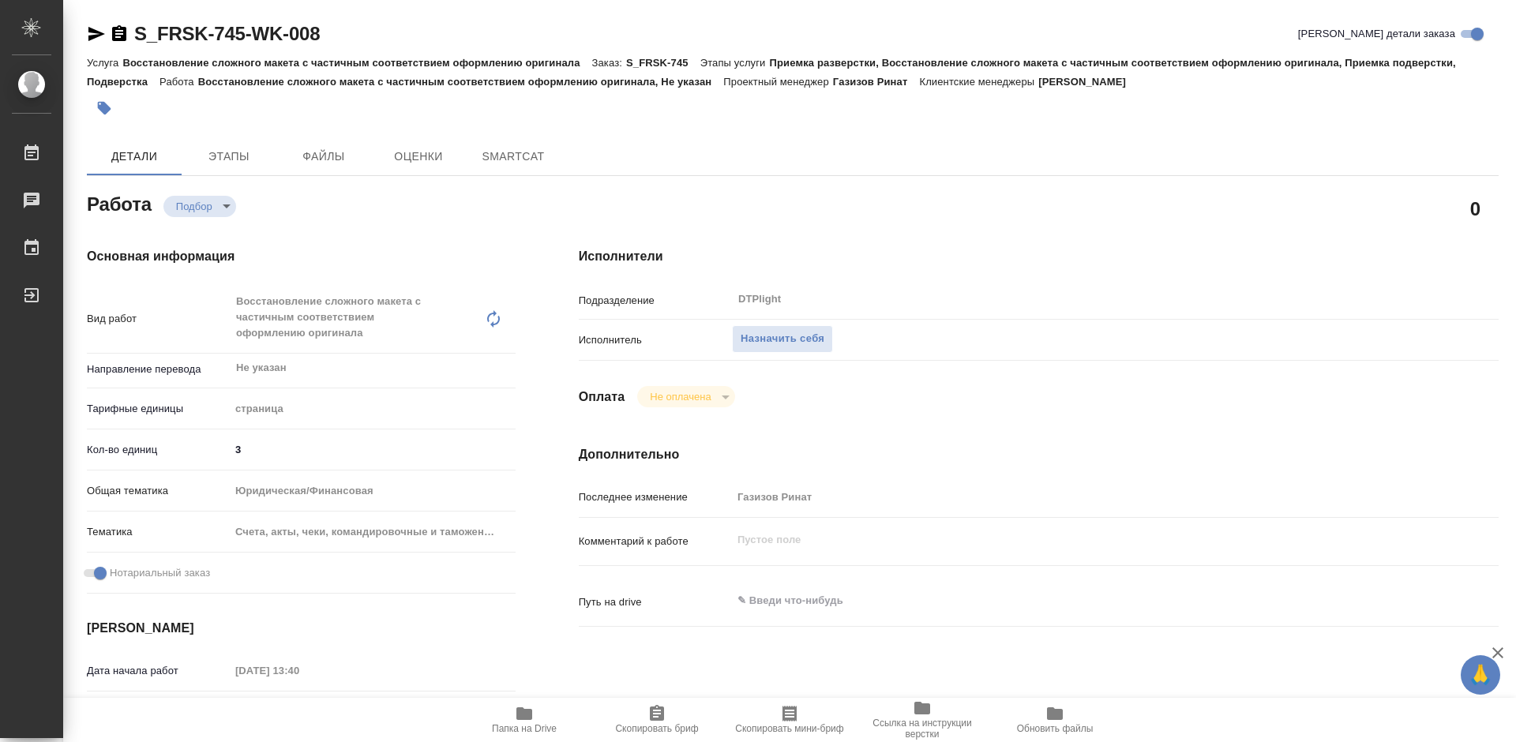
type textarea "x"
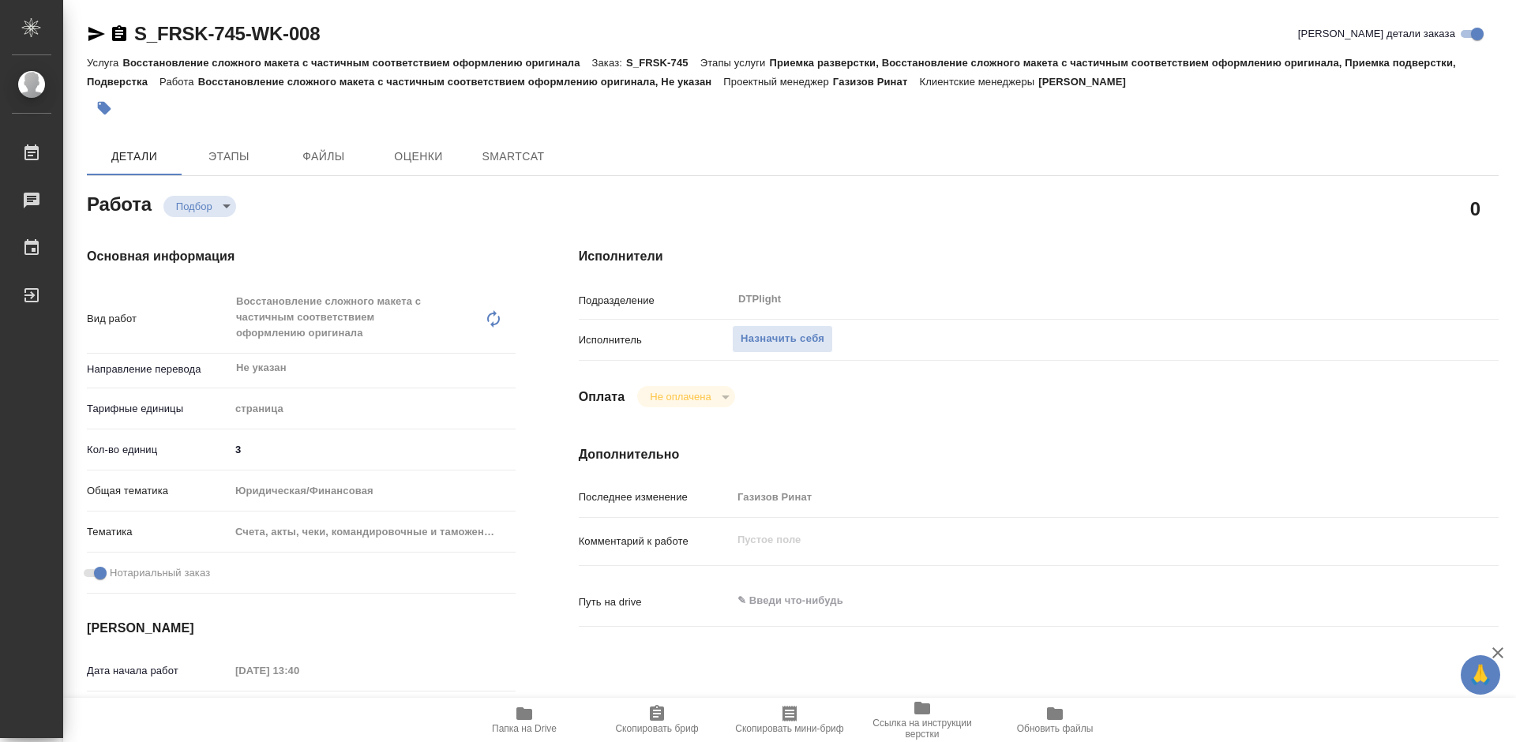
type textarea "x"
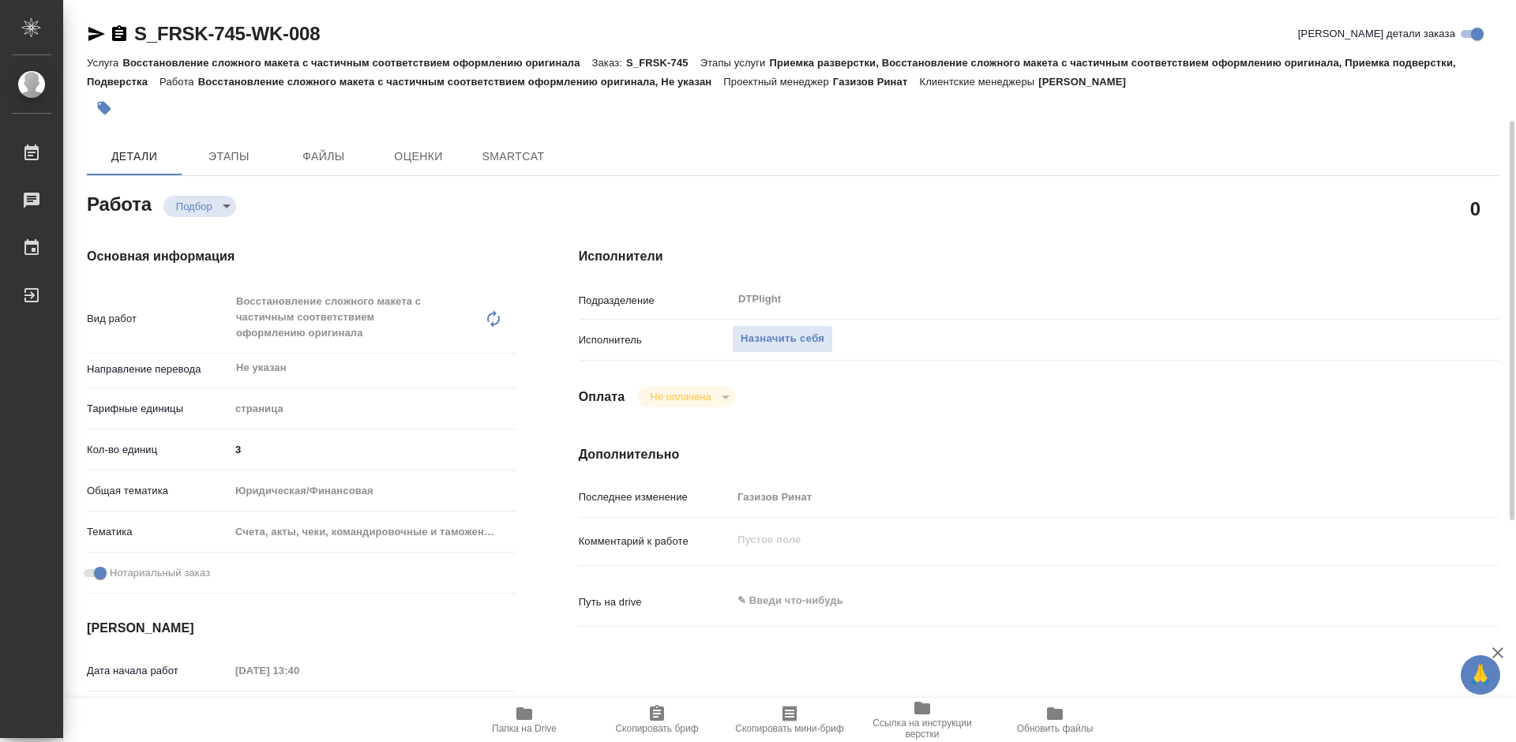
type textarea "x"
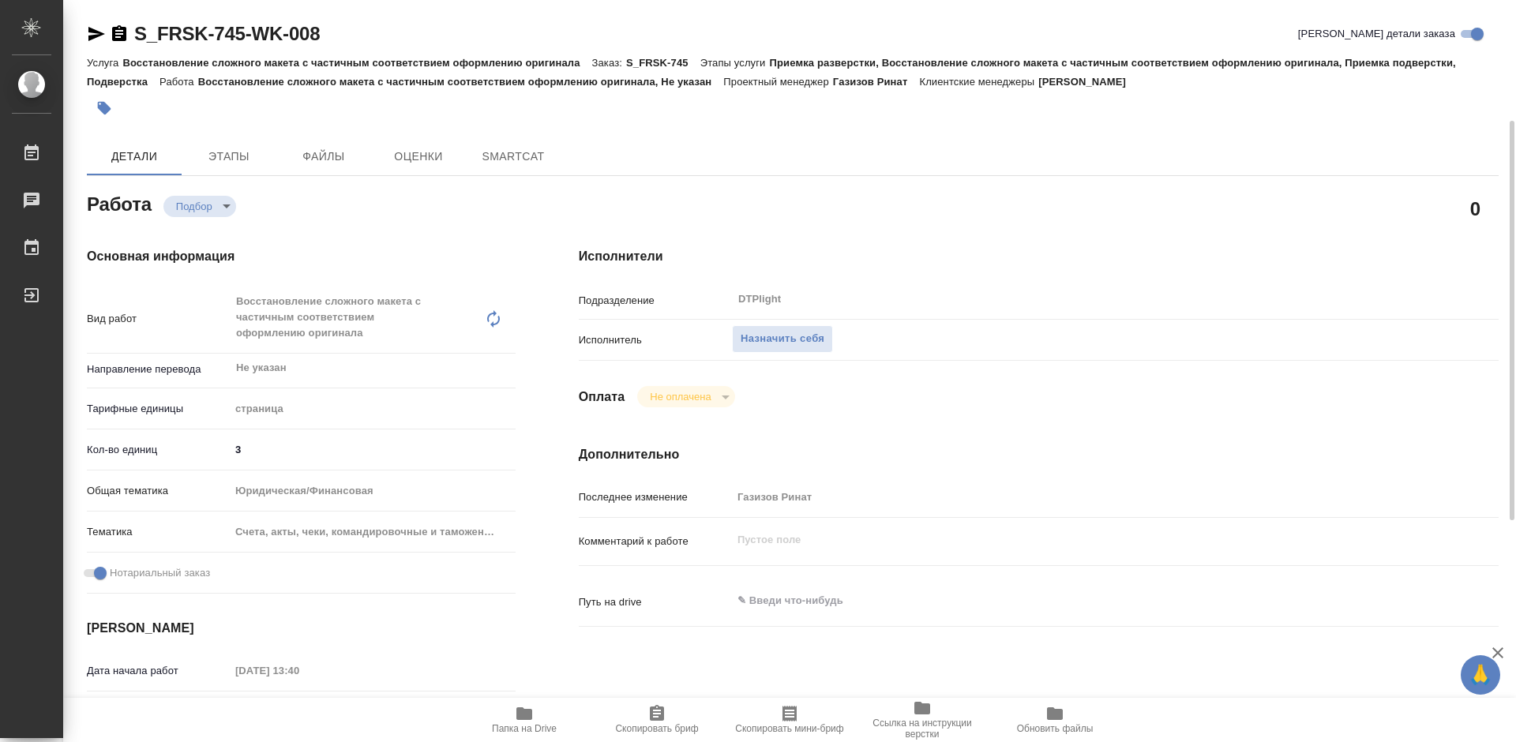
scroll to position [237, 0]
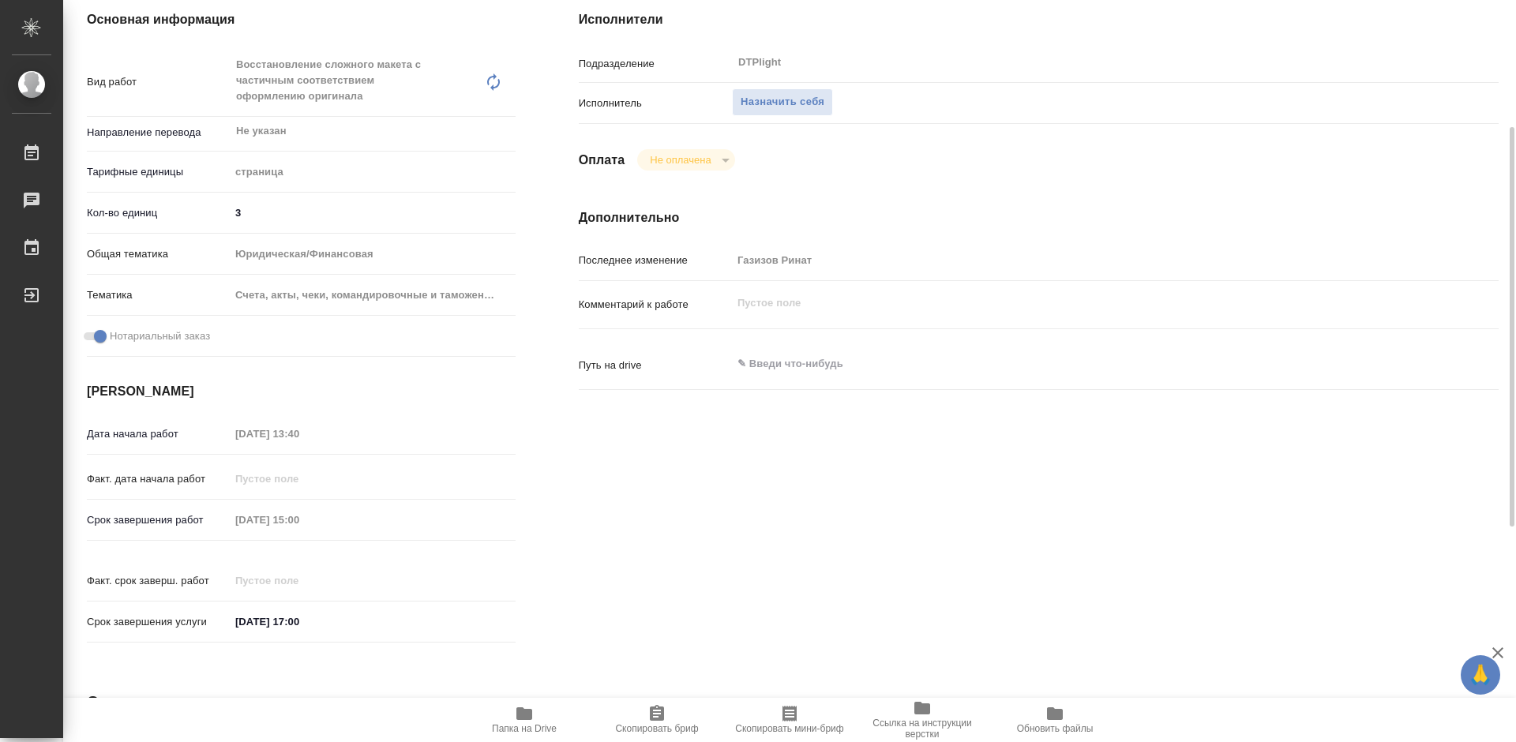
type textarea "x"
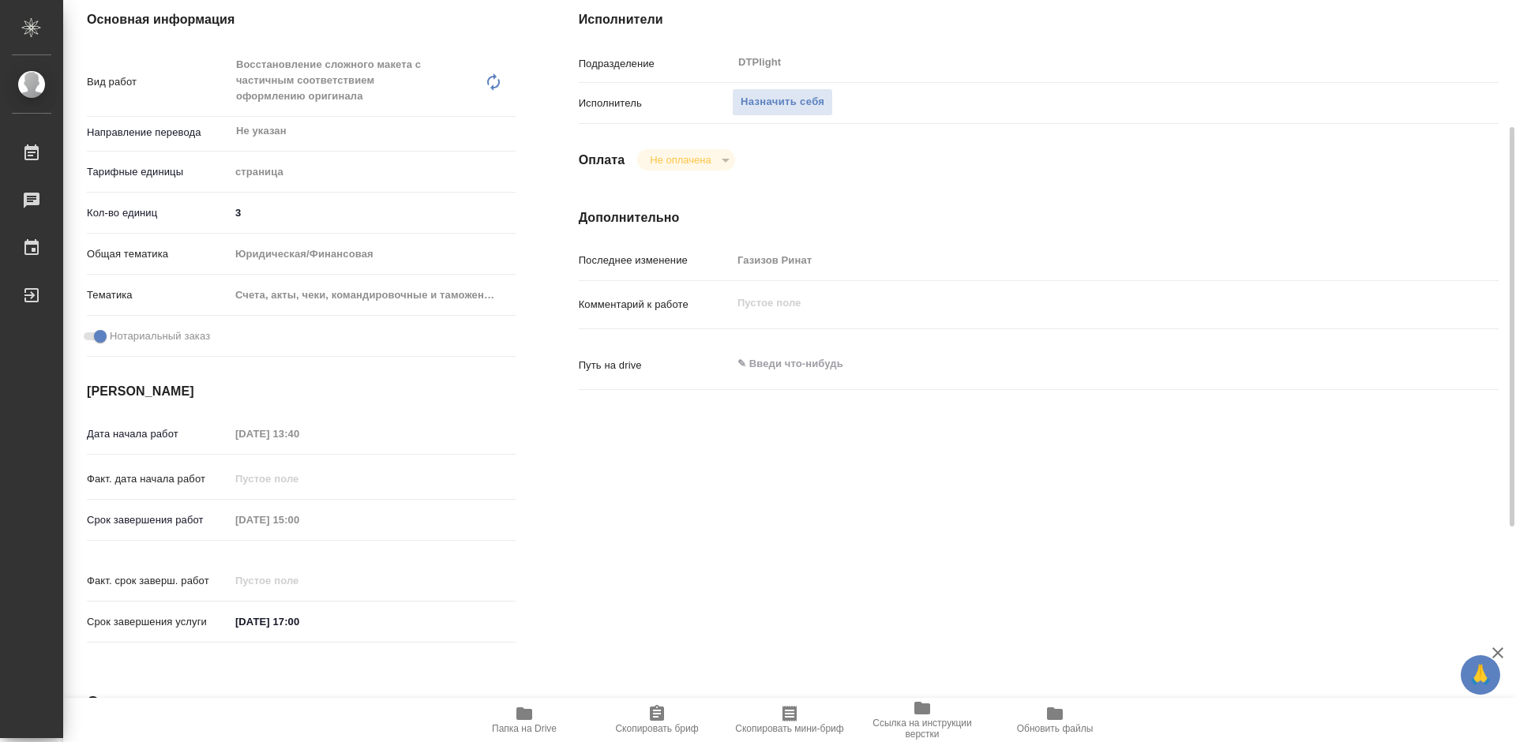
click at [516, 710] on icon "button" at bounding box center [524, 713] width 19 height 19
type textarea "x"
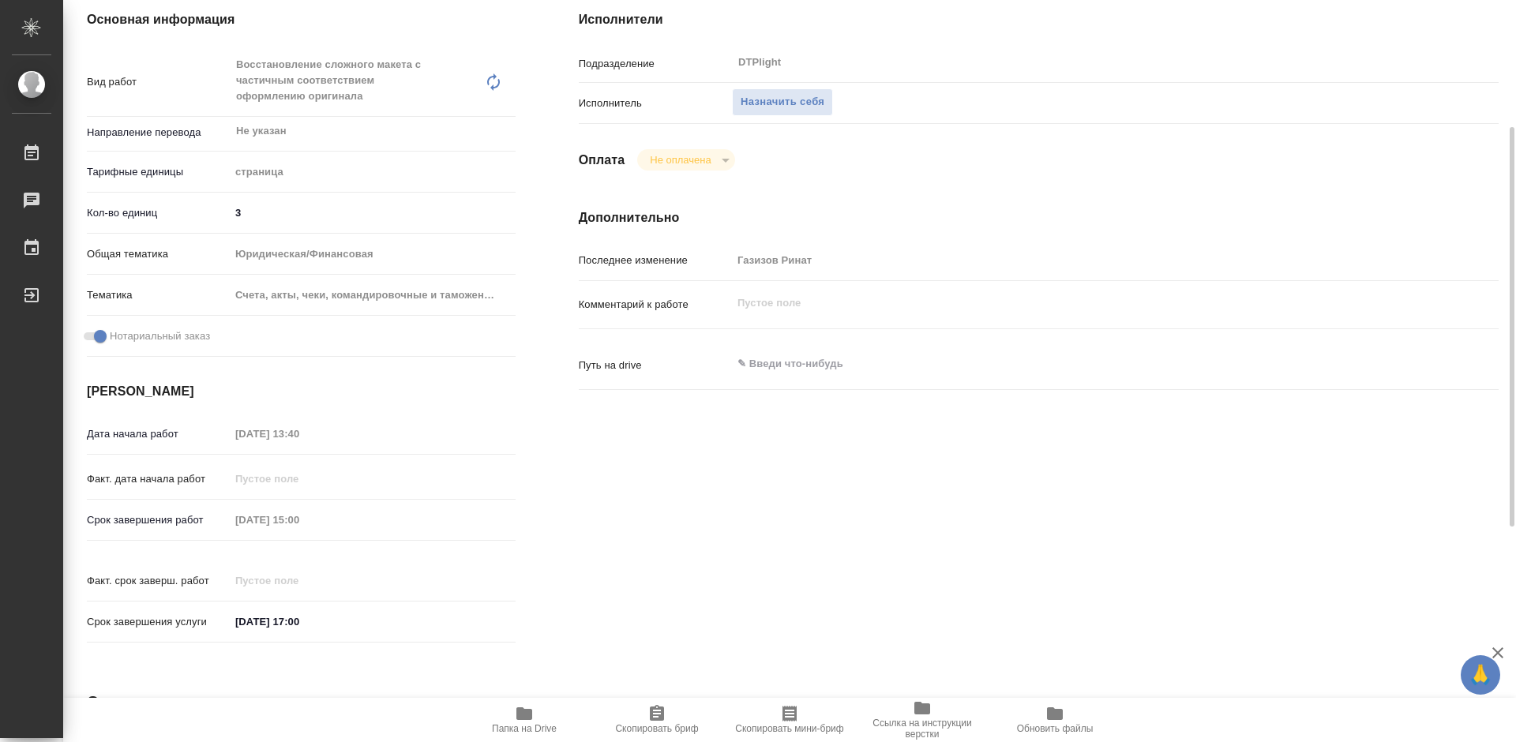
type textarea "x"
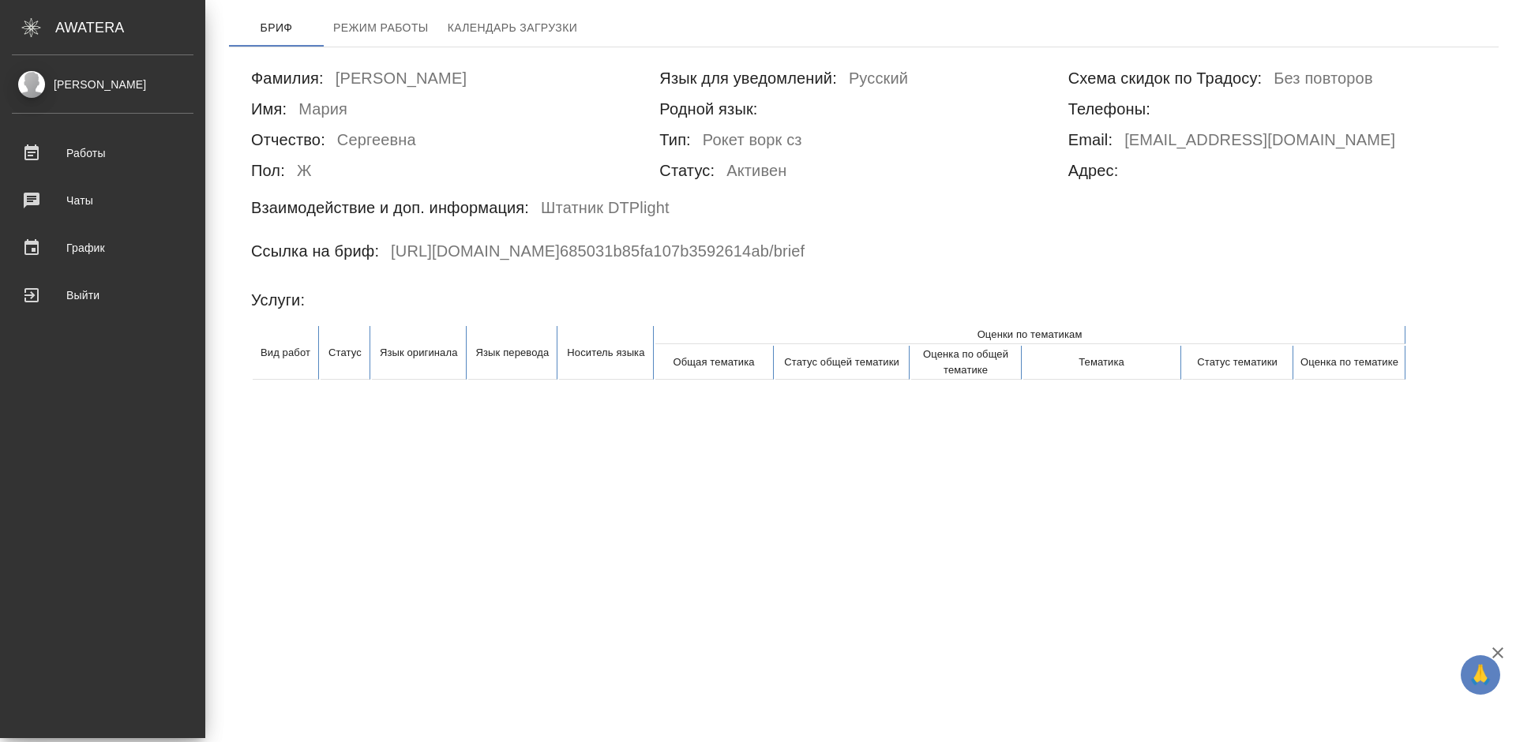
click at [36, 78] on div "[PERSON_NAME]" at bounding box center [103, 84] width 182 height 17
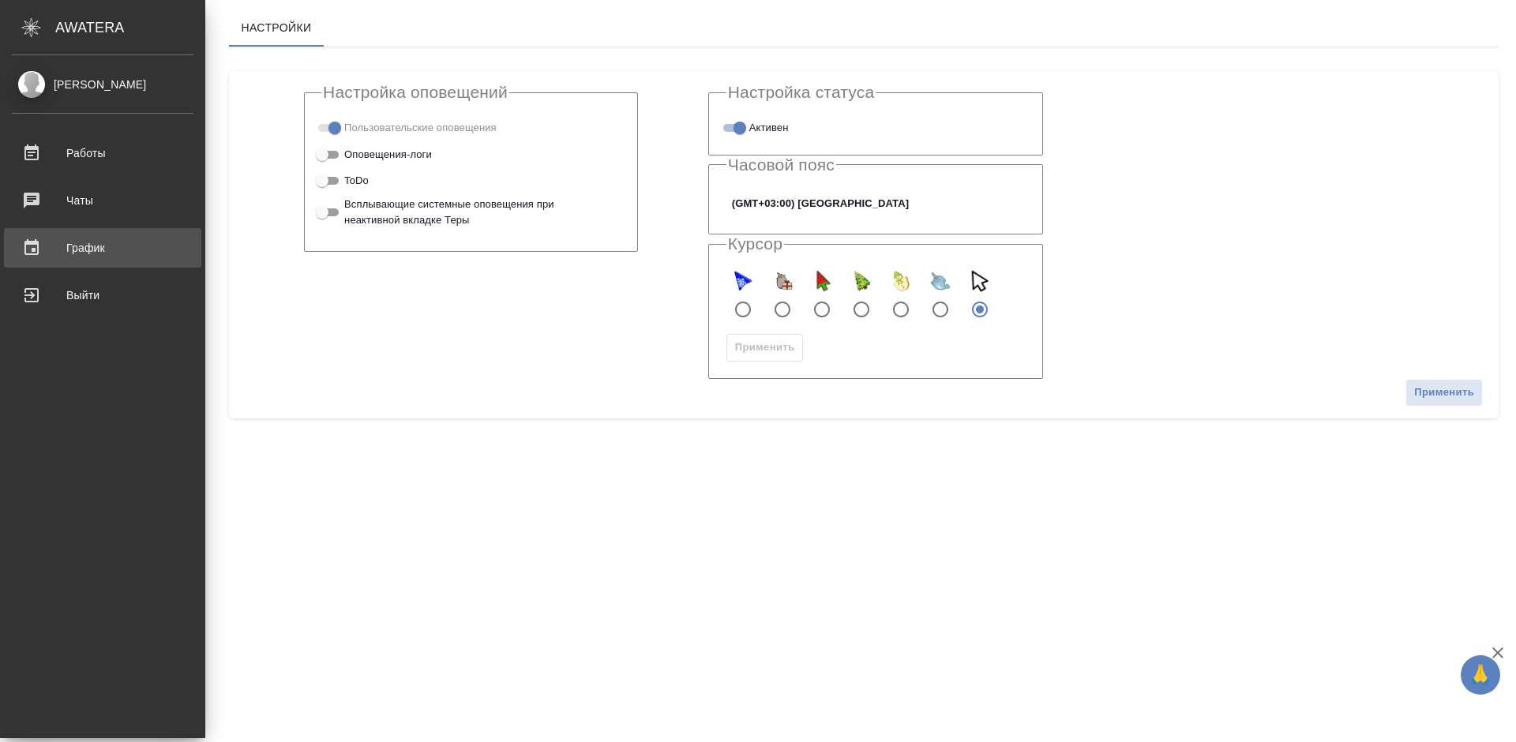
click at [42, 249] on div "График" at bounding box center [103, 248] width 182 height 24
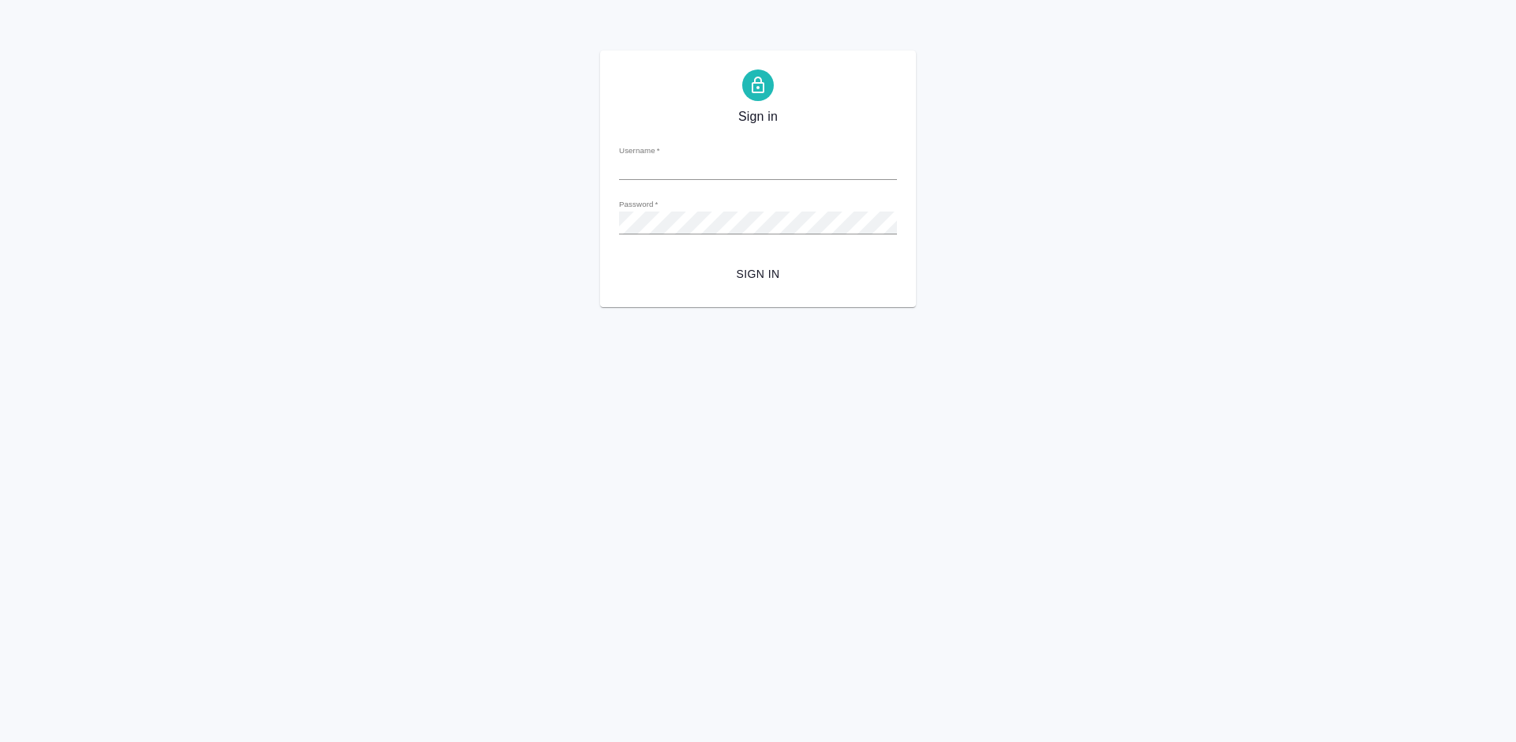
type input "[PERSON_NAME][EMAIL_ADDRESS][DOMAIN_NAME]"
click at [753, 273] on span "Sign in" at bounding box center [757, 274] width 253 height 20
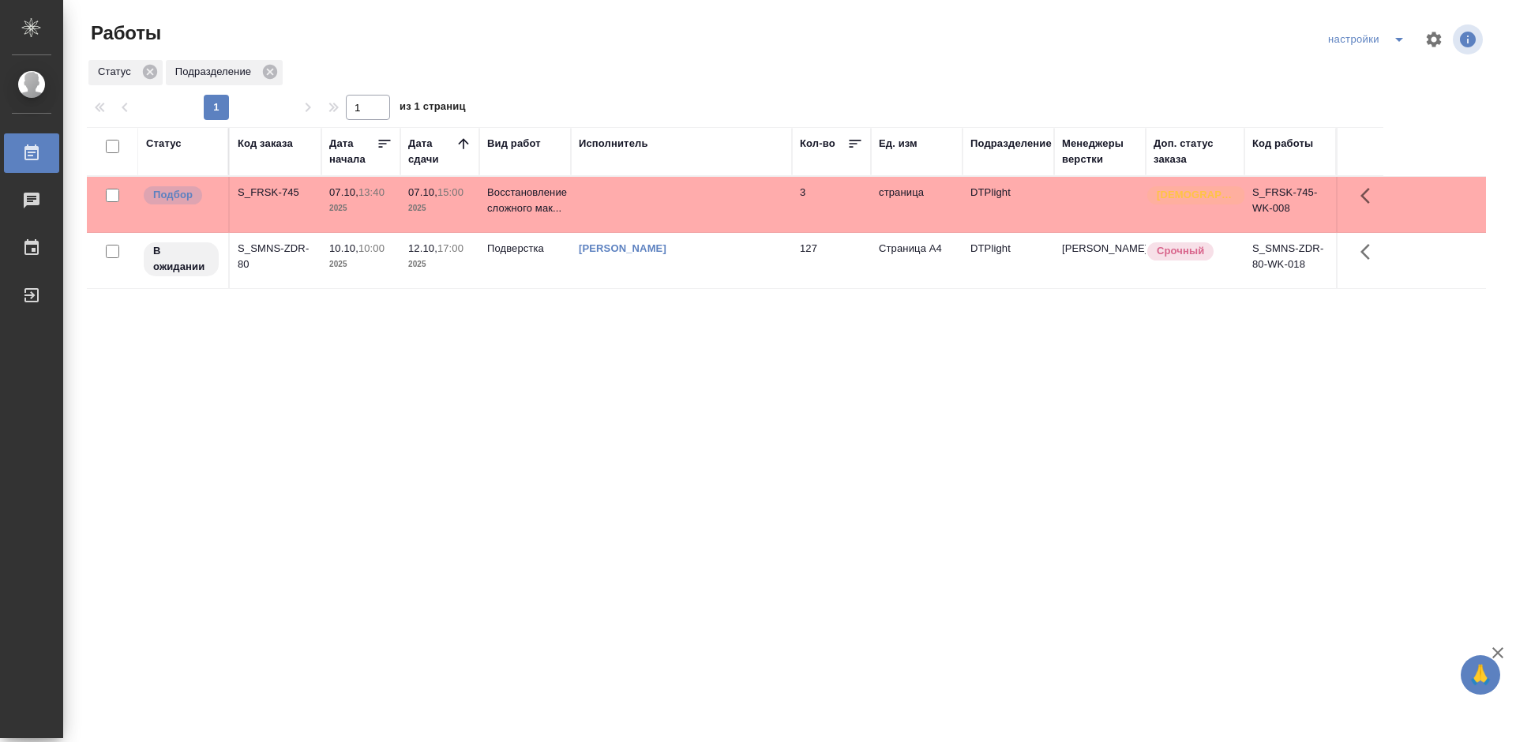
drag, startPoint x: 808, startPoint y: 374, endPoint x: 796, endPoint y: 364, distance: 15.1
click at [808, 374] on div "Статус Код заказа Дата начала Дата сдачи Вид работ Исполнитель Кол-во Ед. изм П…" at bounding box center [786, 411] width 1399 height 568
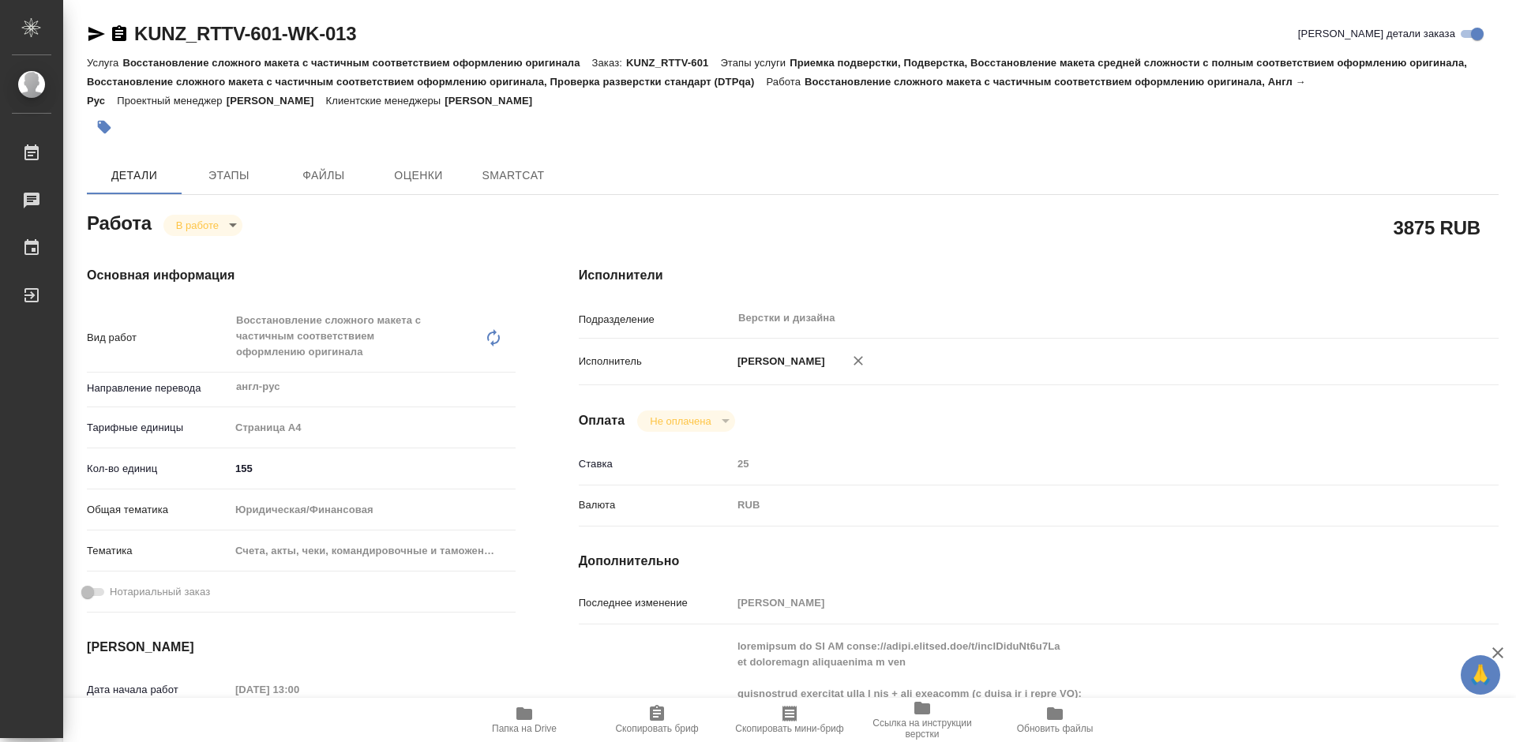
type textarea "x"
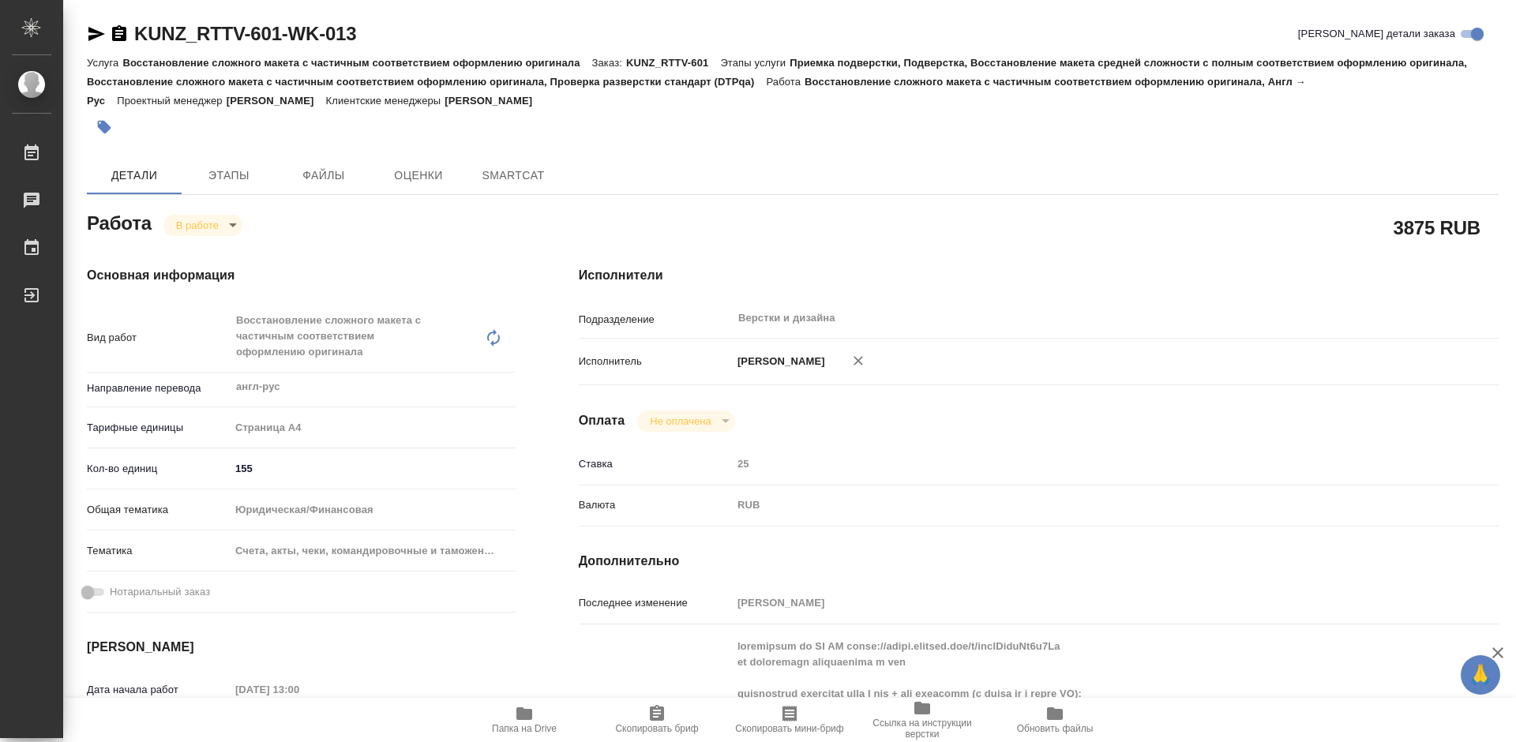
type textarea "x"
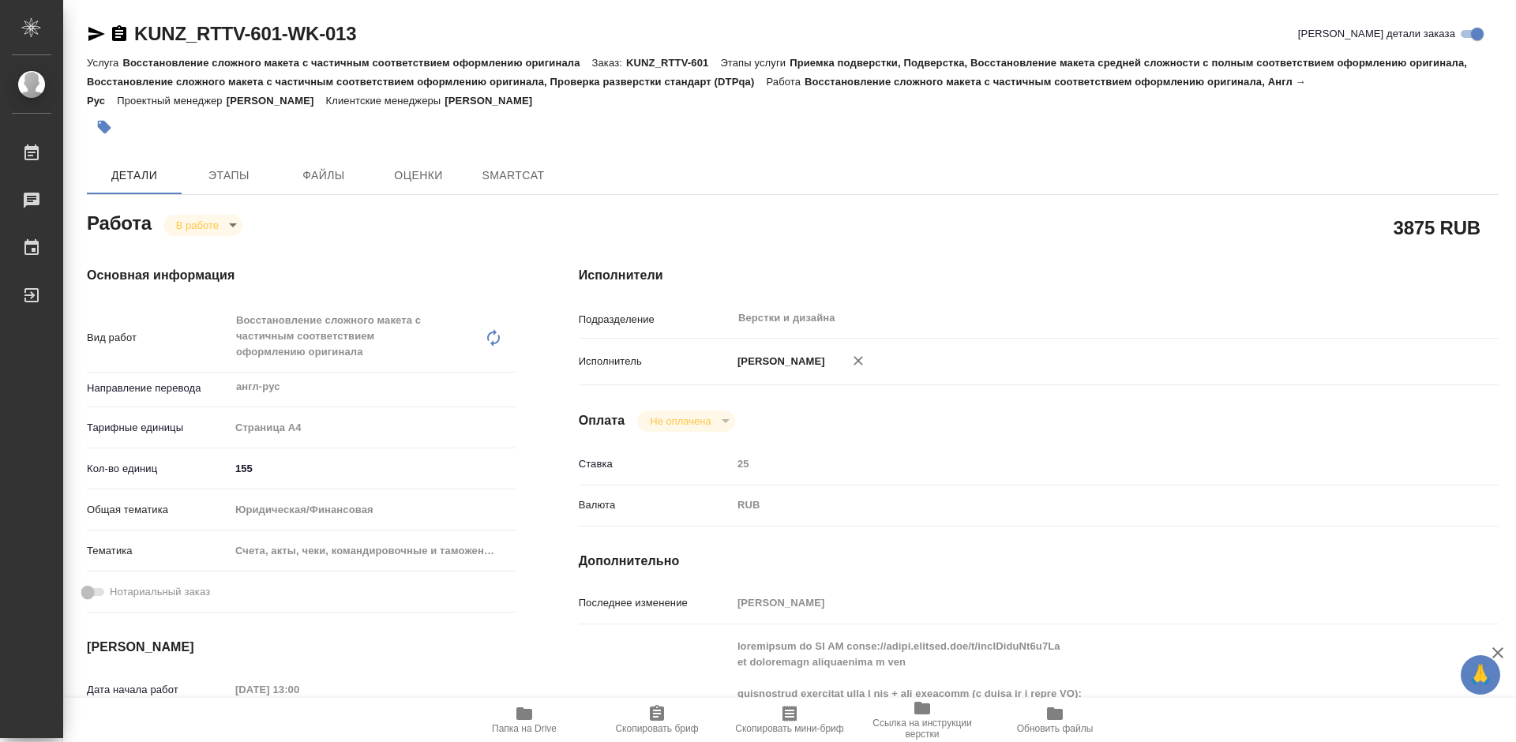
type textarea "x"
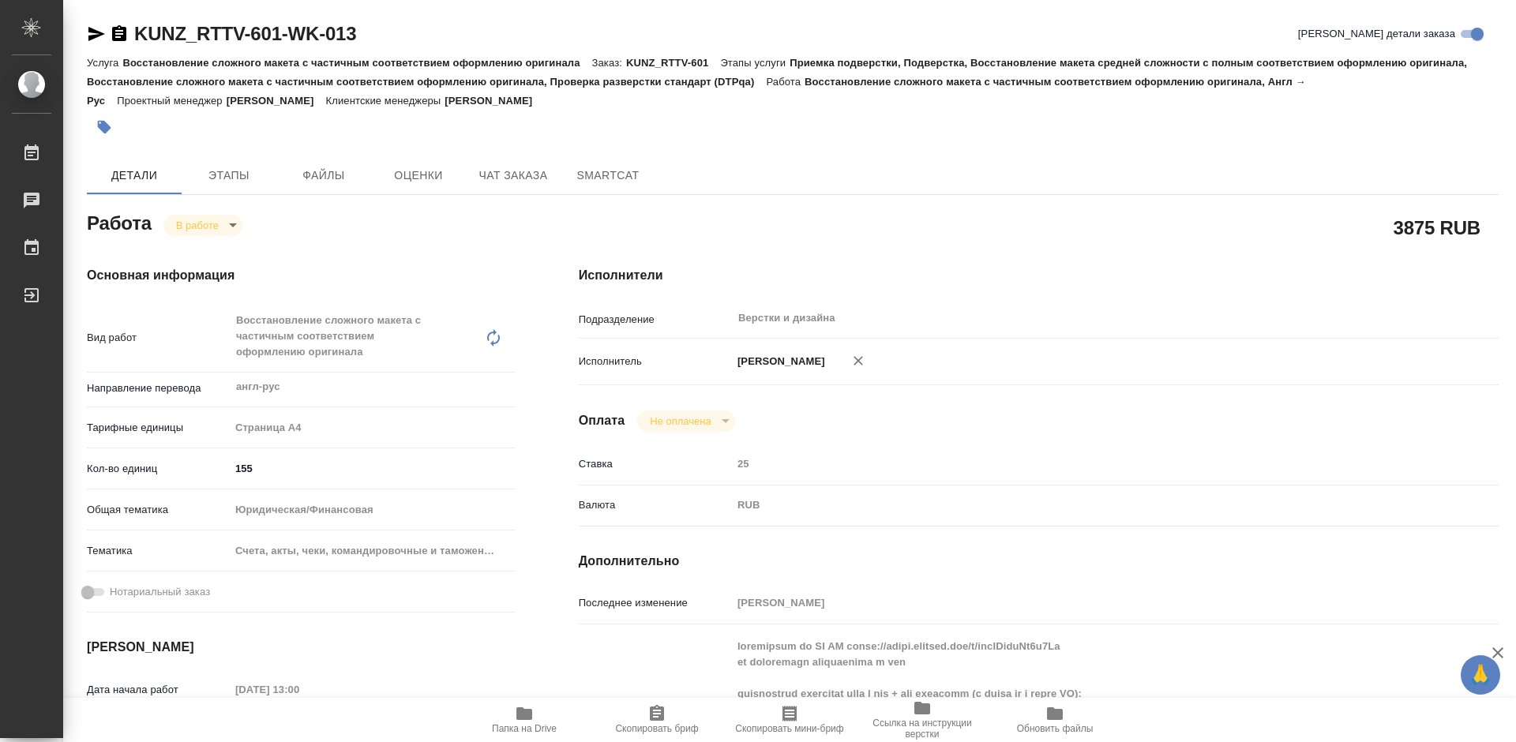
type textarea "x"
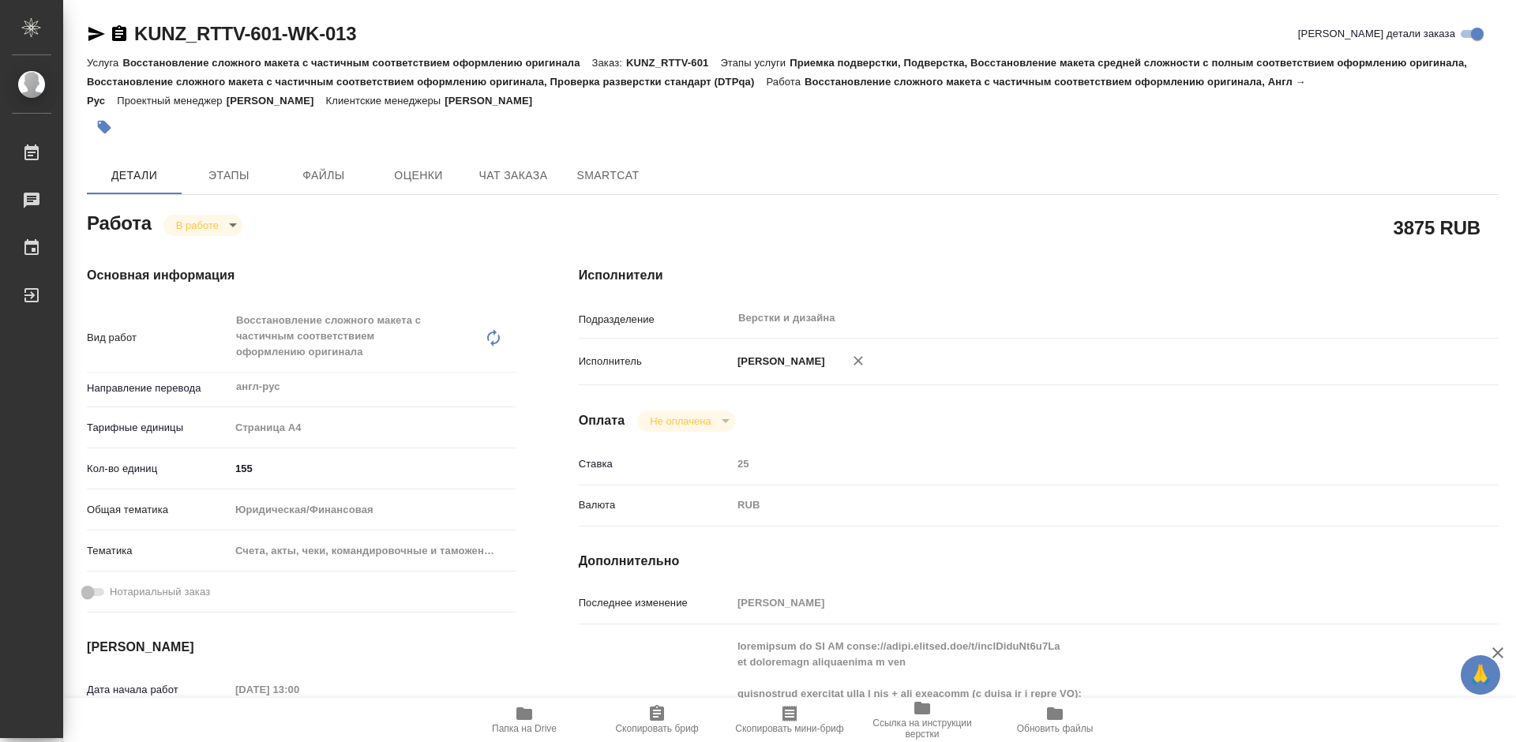
type textarea "x"
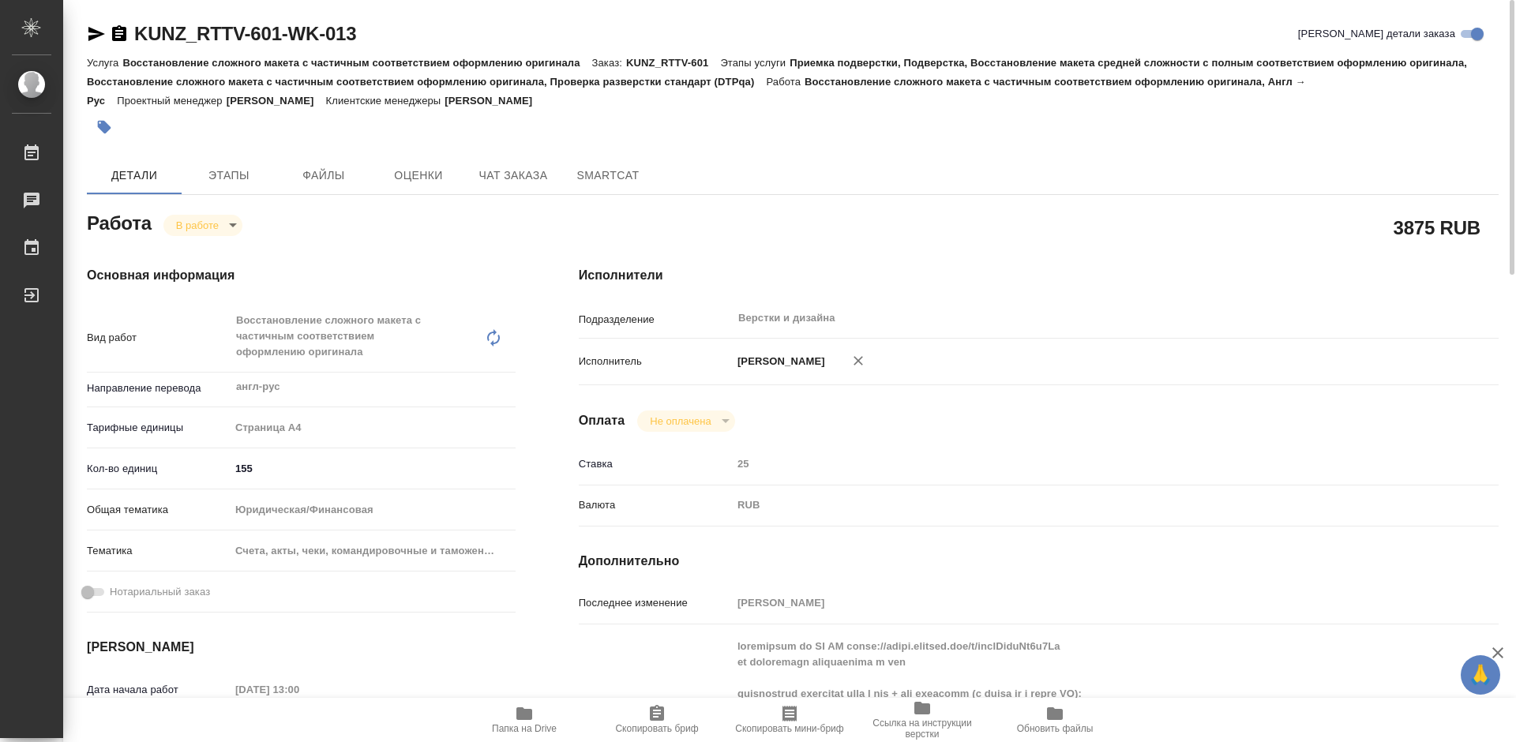
click at [511, 97] on p "Веселова Юлия" at bounding box center [493, 101] width 99 height 12
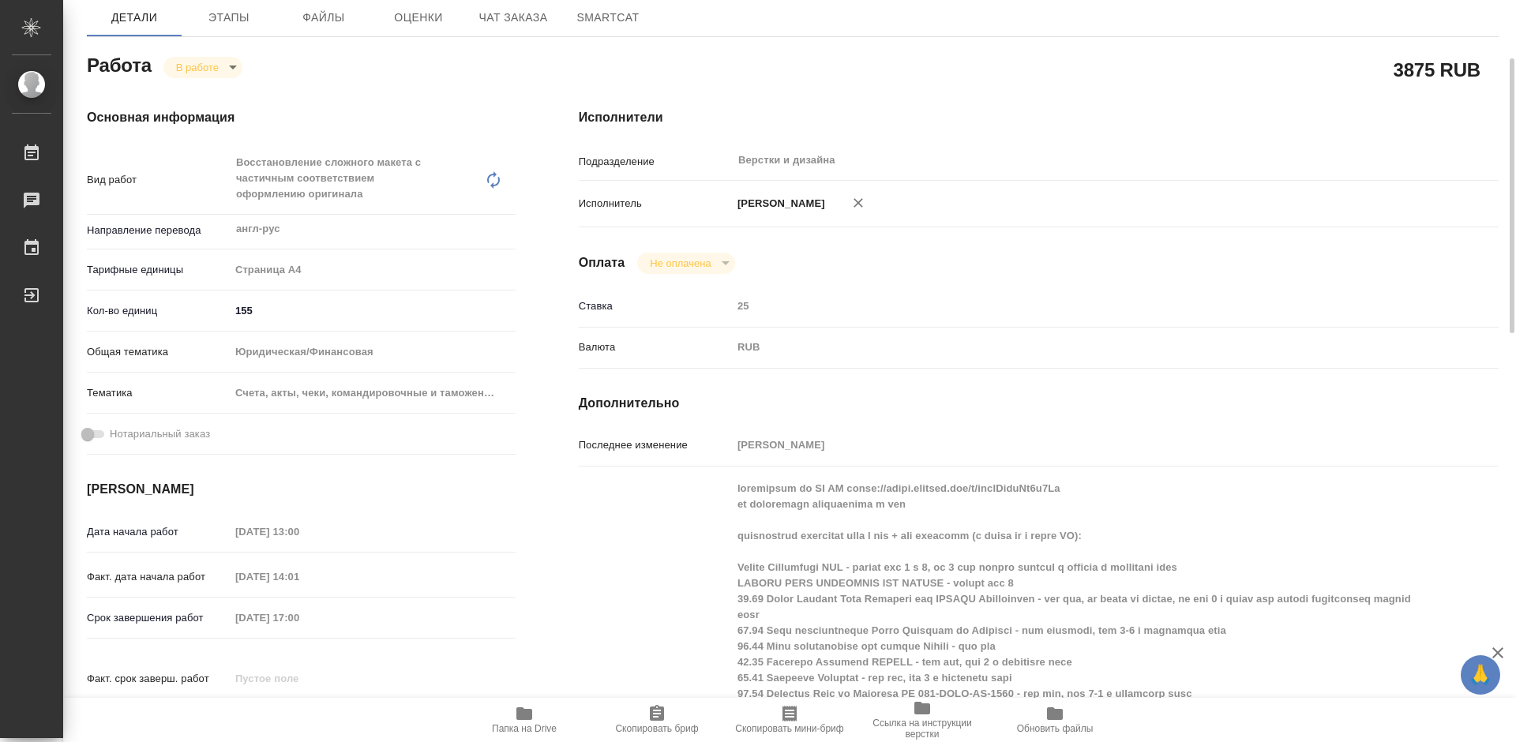
scroll to position [316, 0]
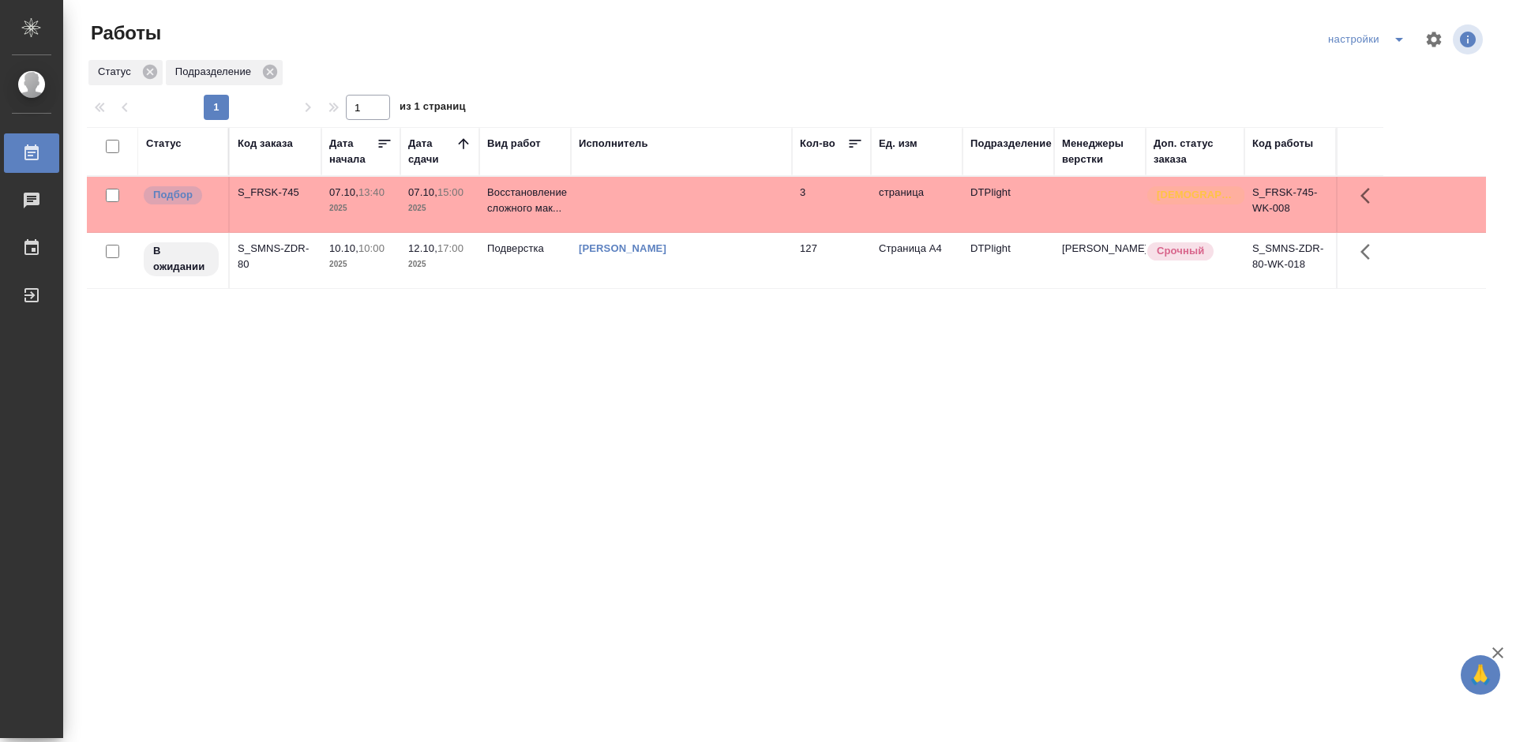
click at [707, 197] on td at bounding box center [681, 204] width 221 height 55
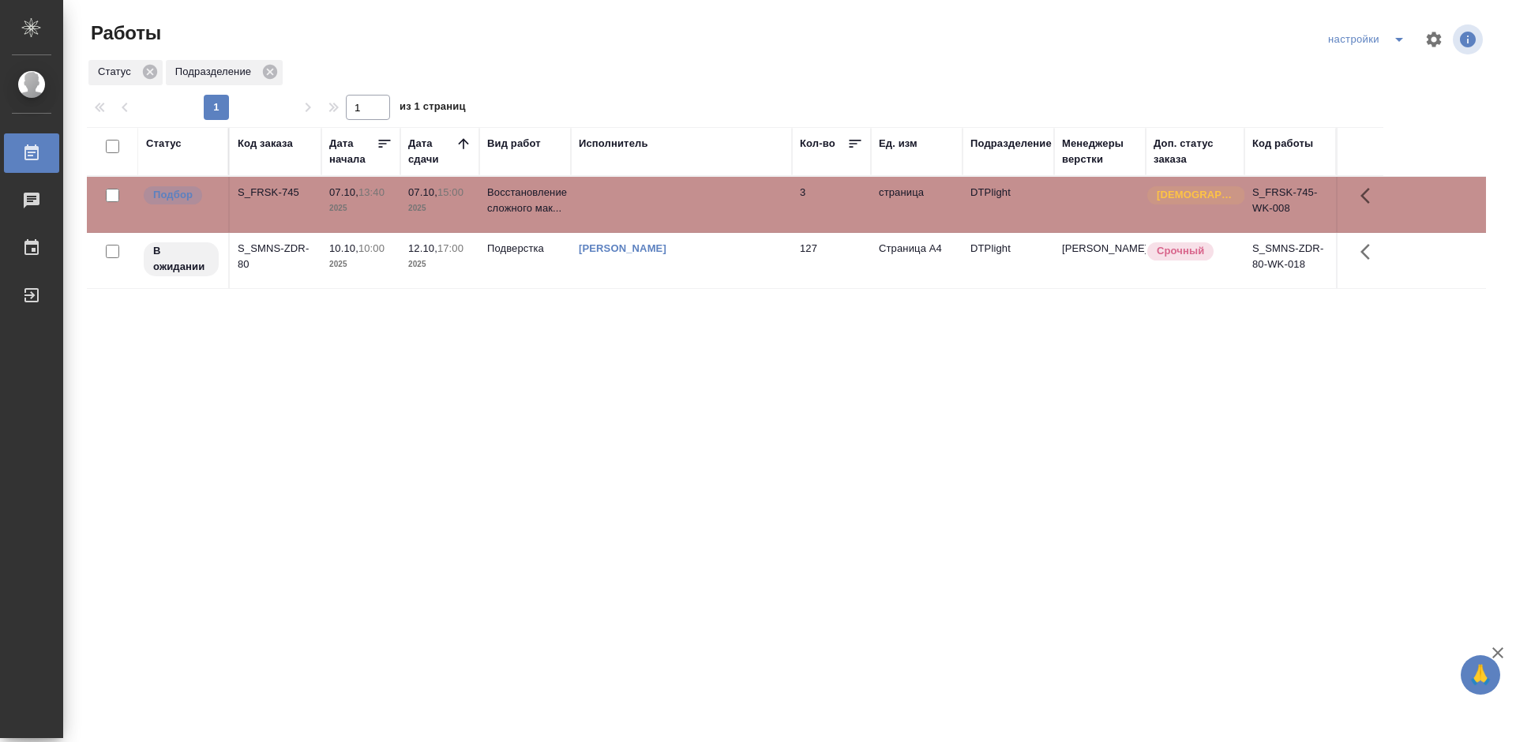
click at [489, 352] on div "Статус Код заказа Дата начала Дата сдачи Вид работ Исполнитель Кол-во Ед. изм П…" at bounding box center [786, 411] width 1399 height 568
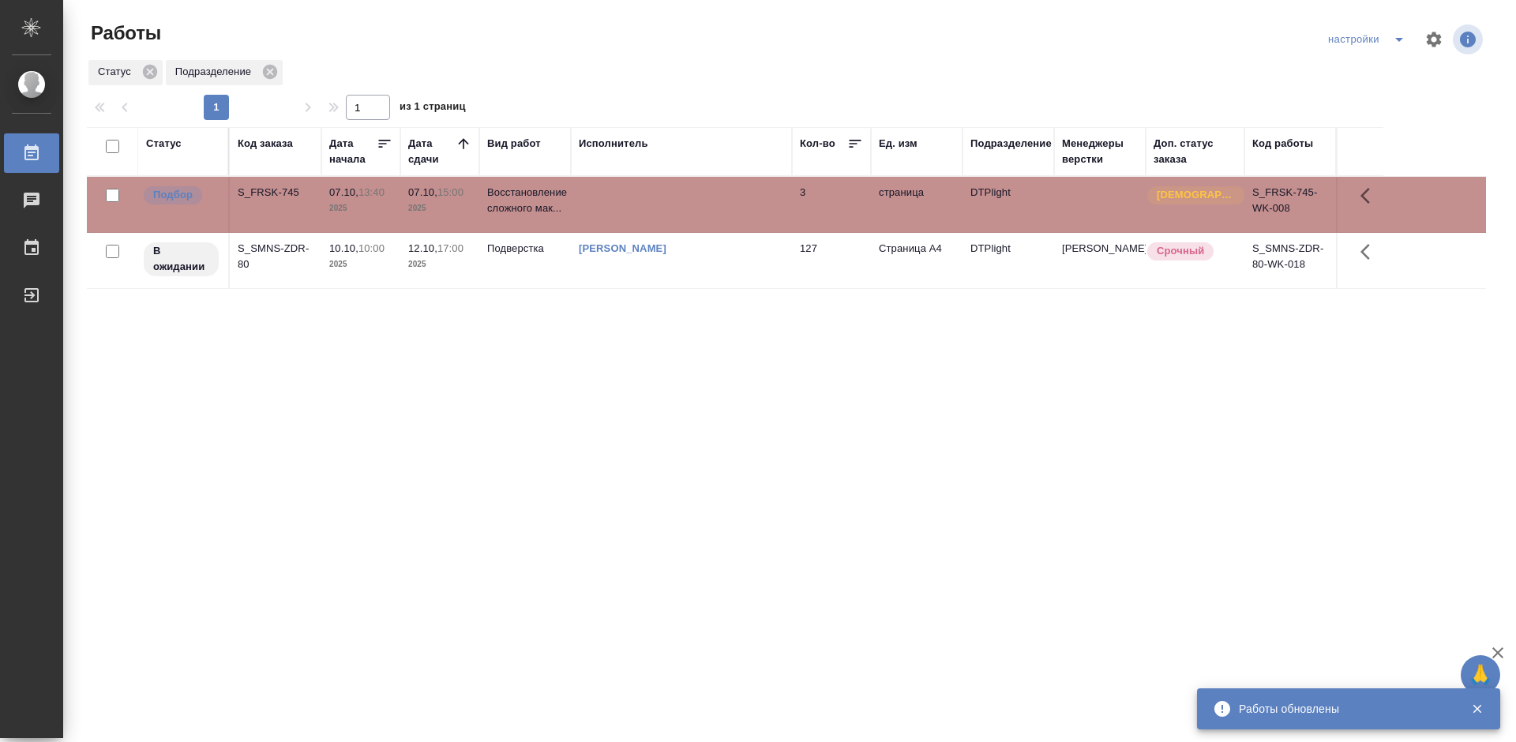
click at [957, 375] on div "Статус Код заказа Дата начала Дата сдачи Вид работ Исполнитель Кол-во Ед. изм П…" at bounding box center [786, 411] width 1399 height 568
